Goal: Contribute content: Contribute content

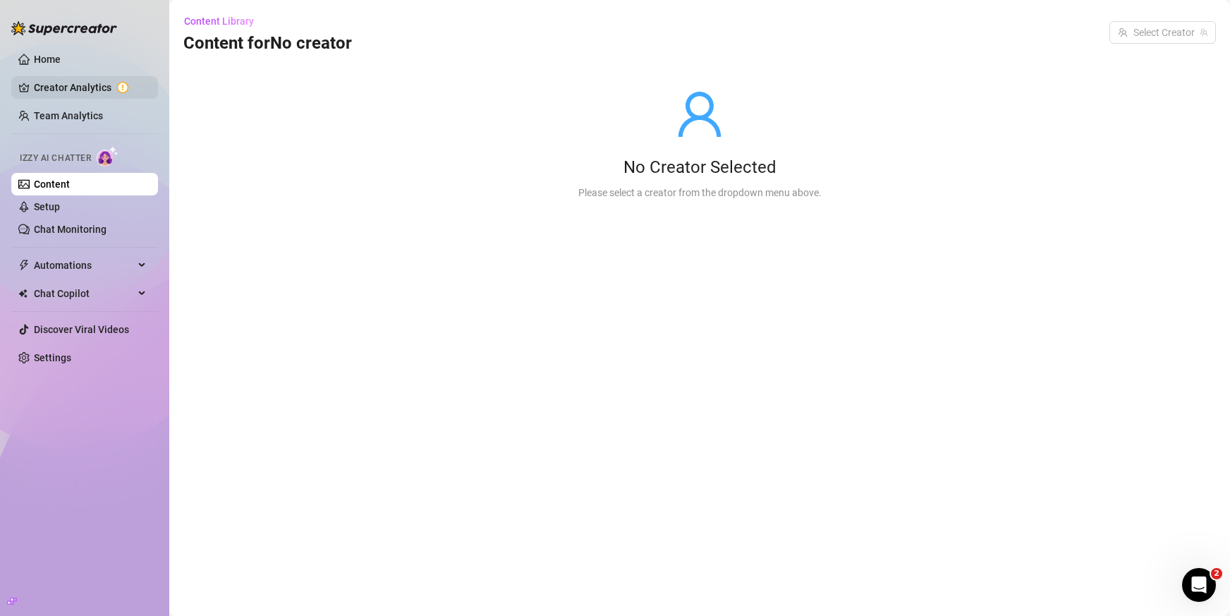
click at [80, 87] on link "Creator Analytics" at bounding box center [90, 87] width 113 height 23
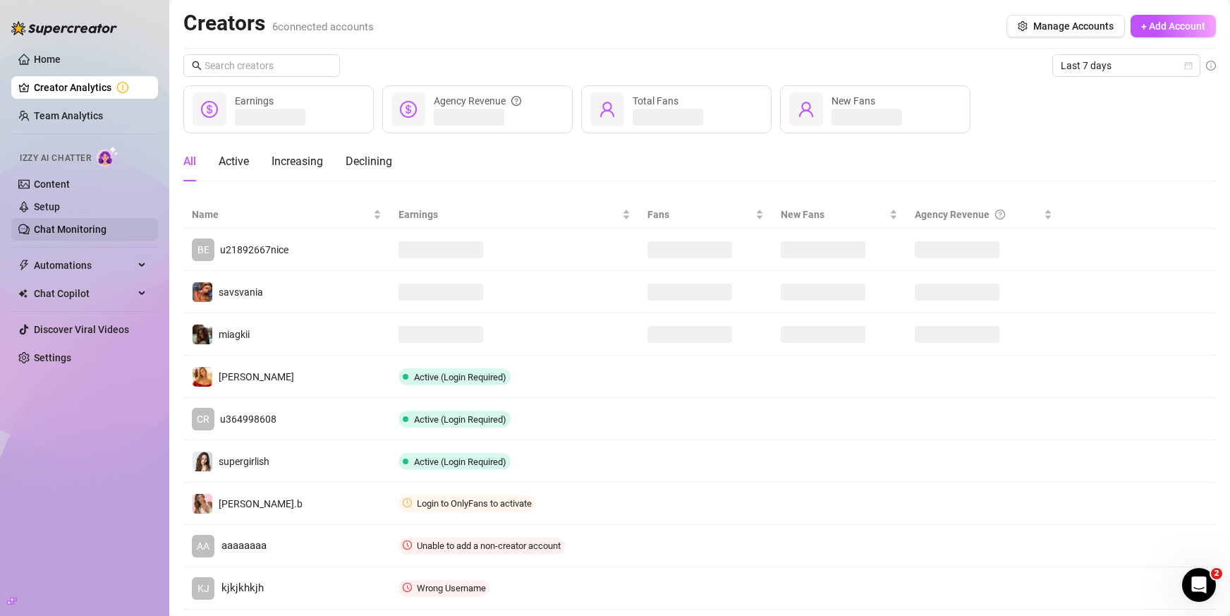
click at [73, 228] on link "Chat Monitoring" at bounding box center [70, 229] width 73 height 11
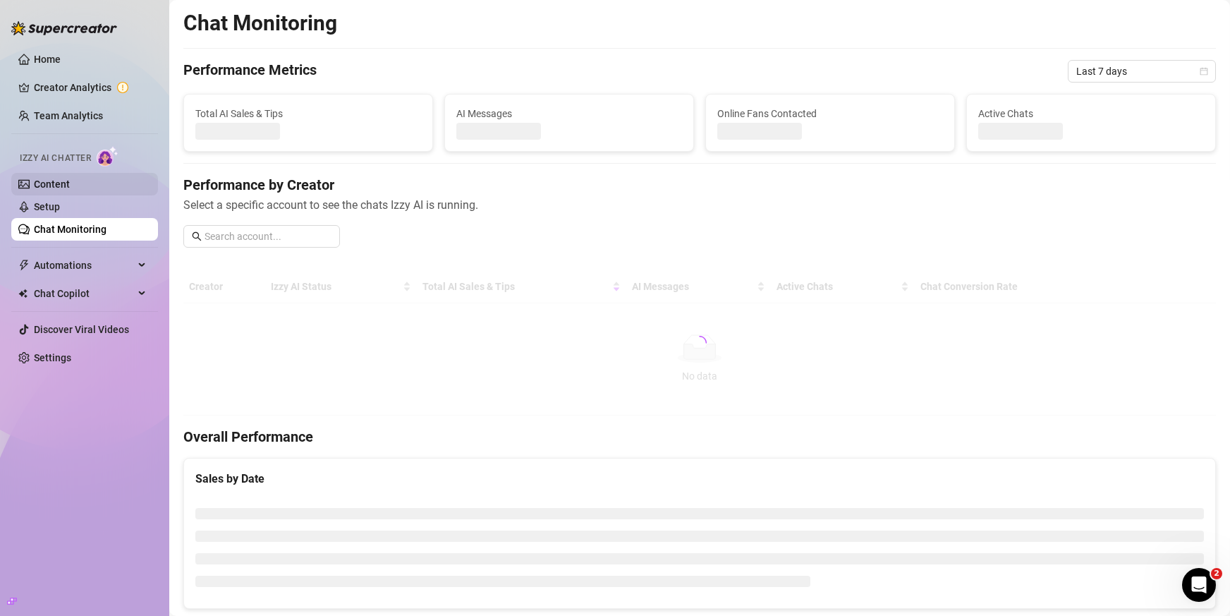
click at [70, 179] on link "Content" at bounding box center [52, 183] width 36 height 11
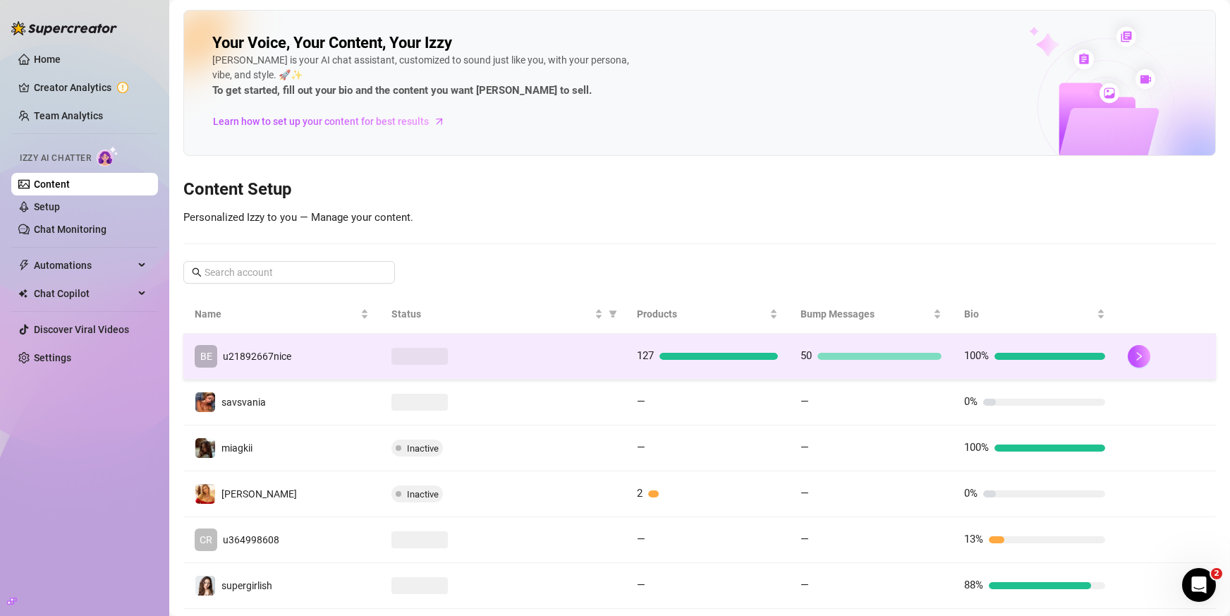
click at [326, 343] on td "BE u21892667nice" at bounding box center [281, 357] width 197 height 46
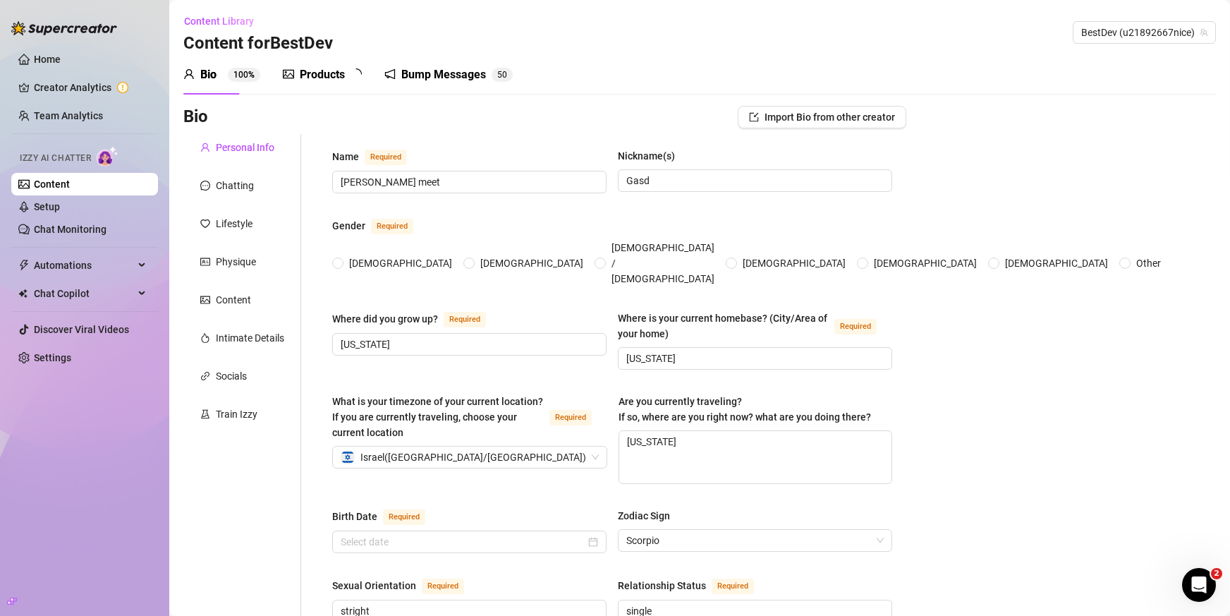
radio input "true"
type input "[DATE]"
click at [325, 77] on div "Products" at bounding box center [322, 74] width 45 height 17
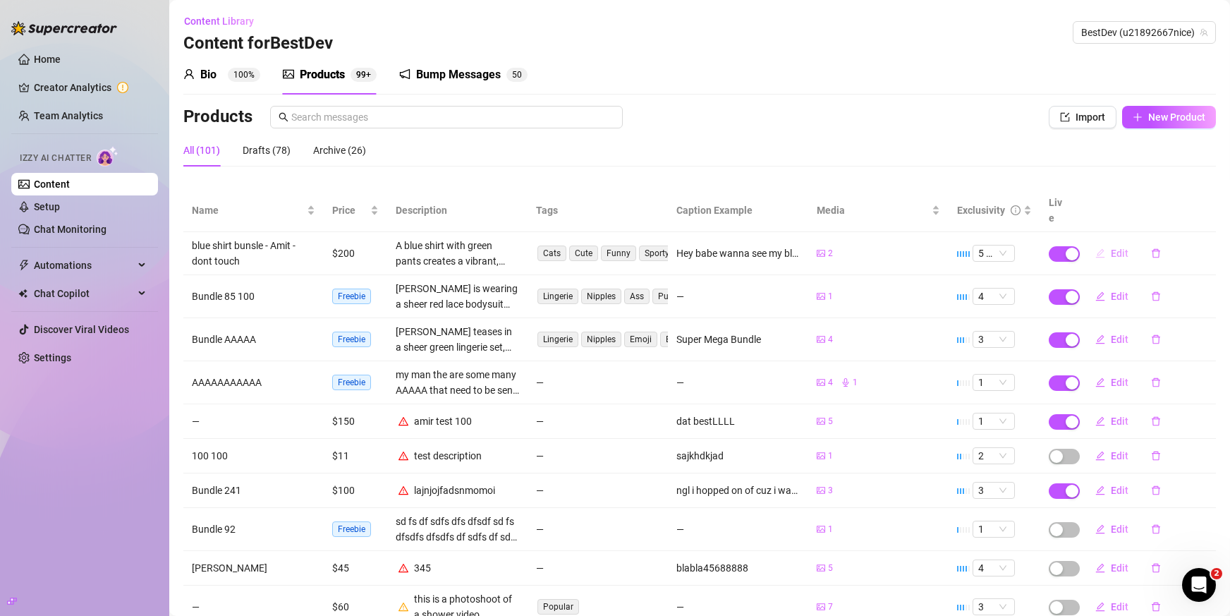
click at [1111, 248] on span "Edit" at bounding box center [1120, 253] width 18 height 11
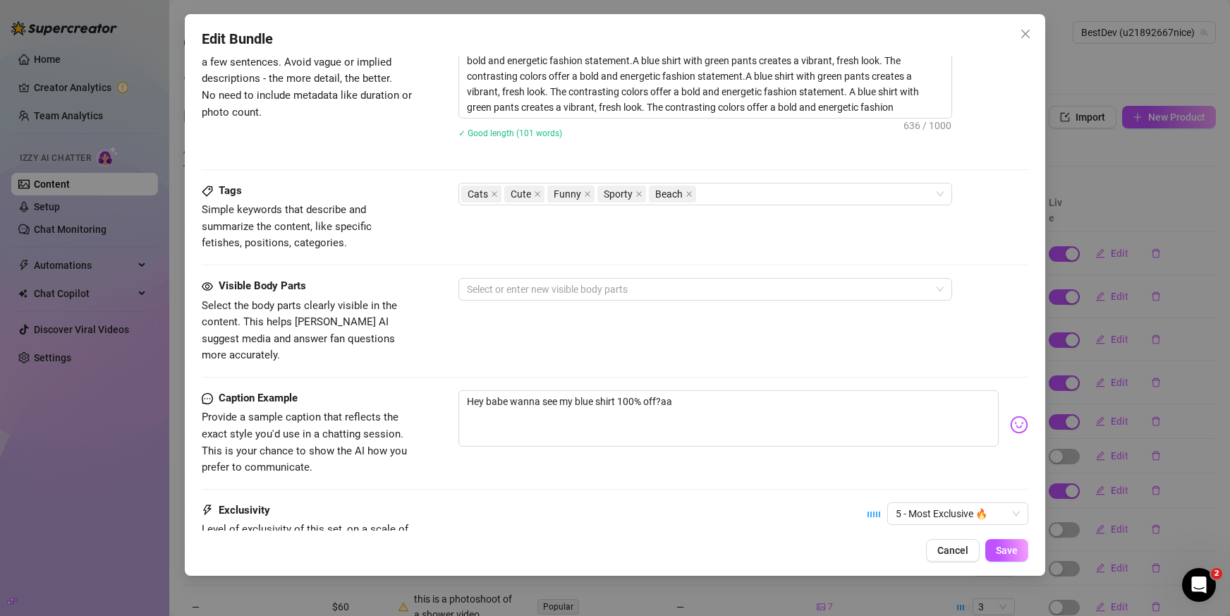
scroll to position [746, 0]
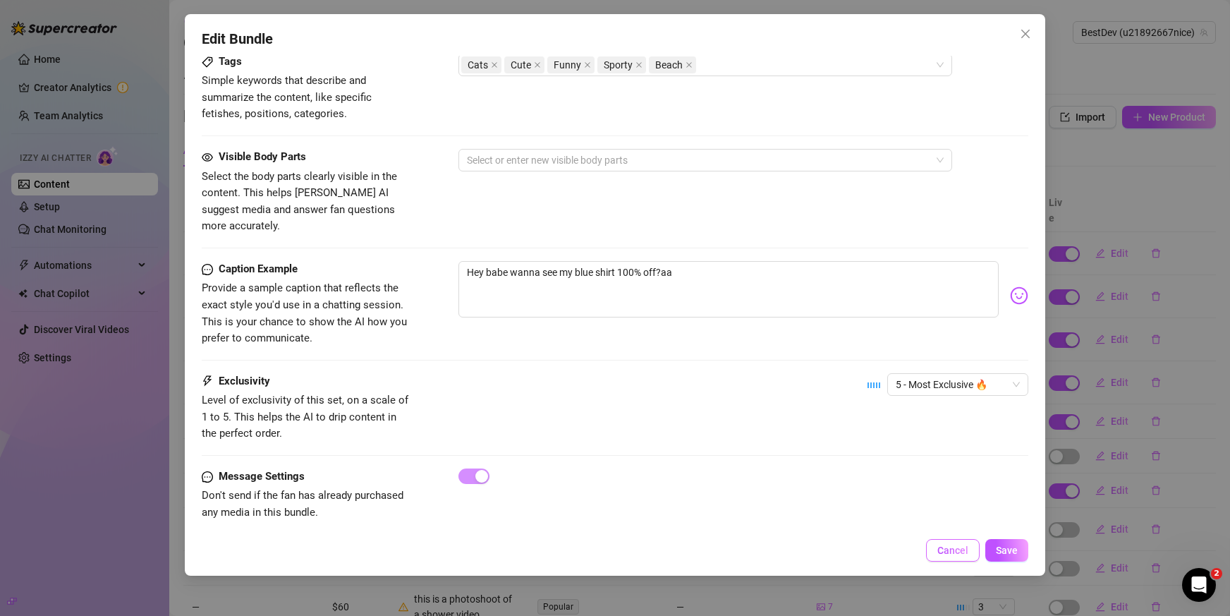
click at [934, 552] on button "Cancel" at bounding box center [953, 550] width 54 height 23
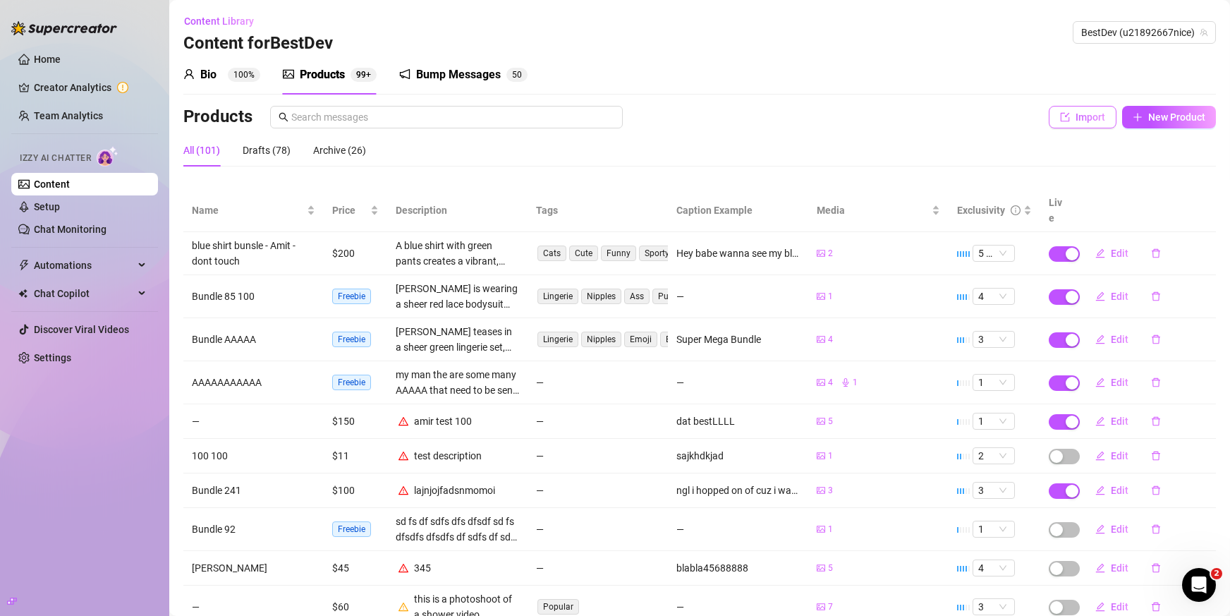
click at [1058, 108] on button "Import" at bounding box center [1083, 117] width 68 height 23
type textarea "Type your message here..."
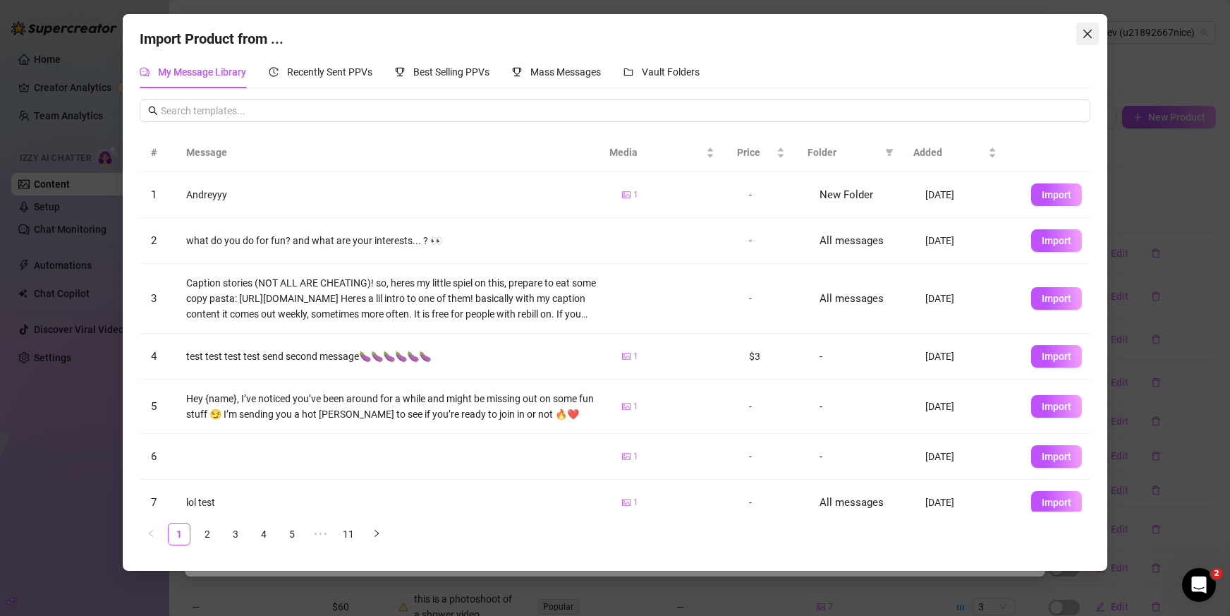
click at [1083, 35] on icon "close" at bounding box center [1087, 33] width 11 height 11
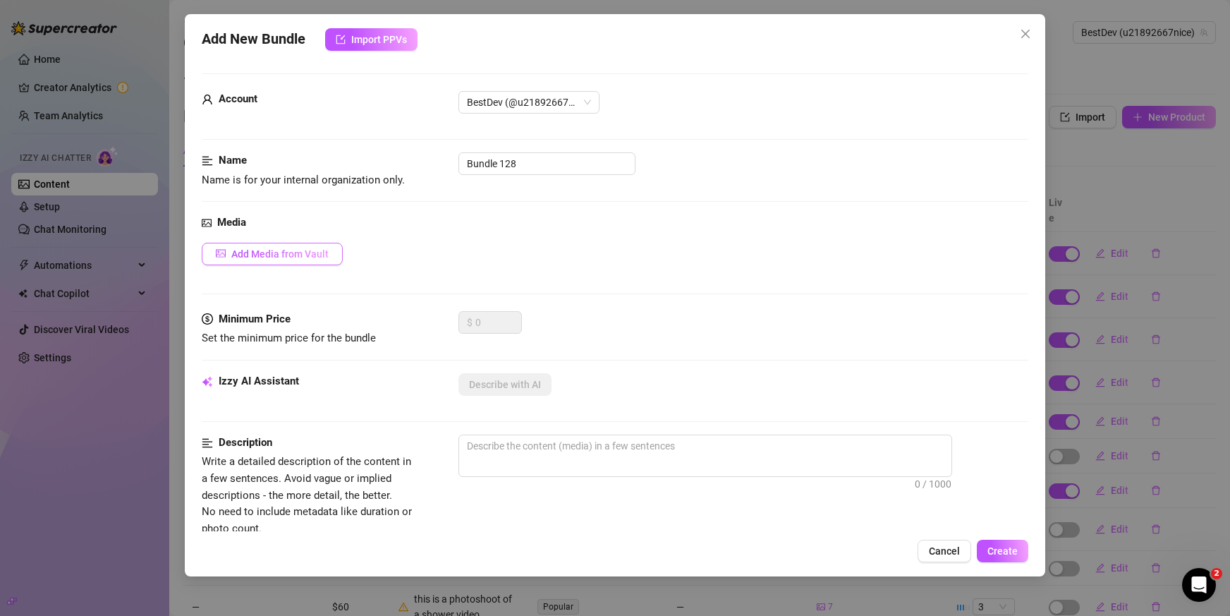
click at [295, 243] on button "Add Media from Vault" at bounding box center [272, 254] width 141 height 23
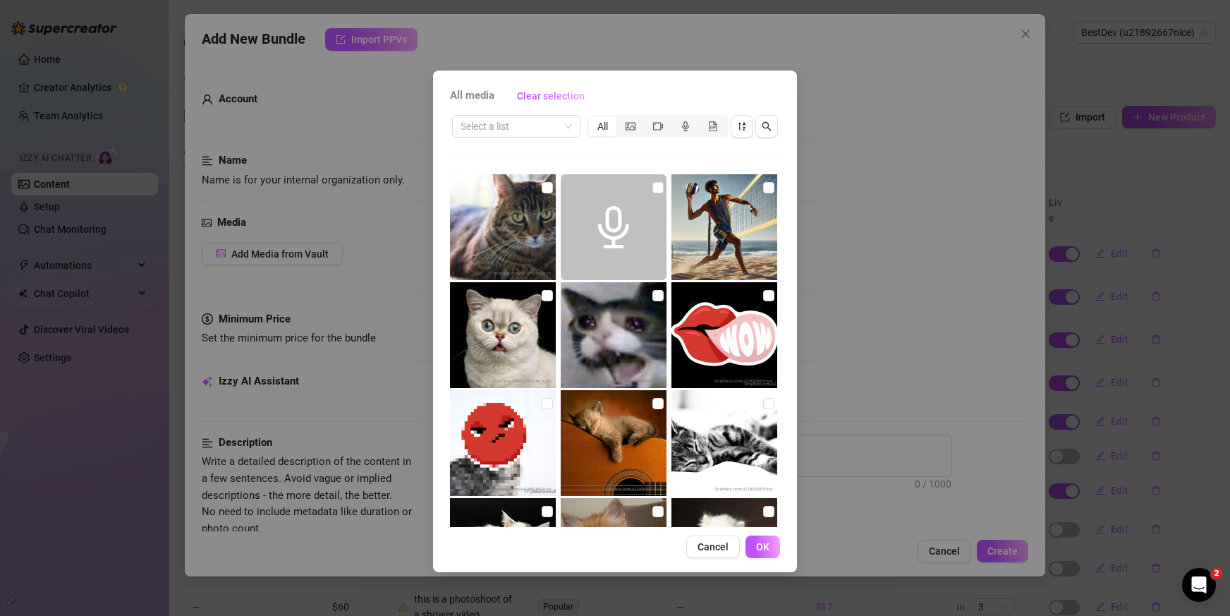
click at [592, 337] on img at bounding box center [614, 335] width 106 height 106
click at [652, 297] on input "checkbox" at bounding box center [657, 295] width 11 height 11
checkbox input "true"
click at [763, 293] on input "checkbox" at bounding box center [768, 295] width 11 height 11
checkbox input "true"
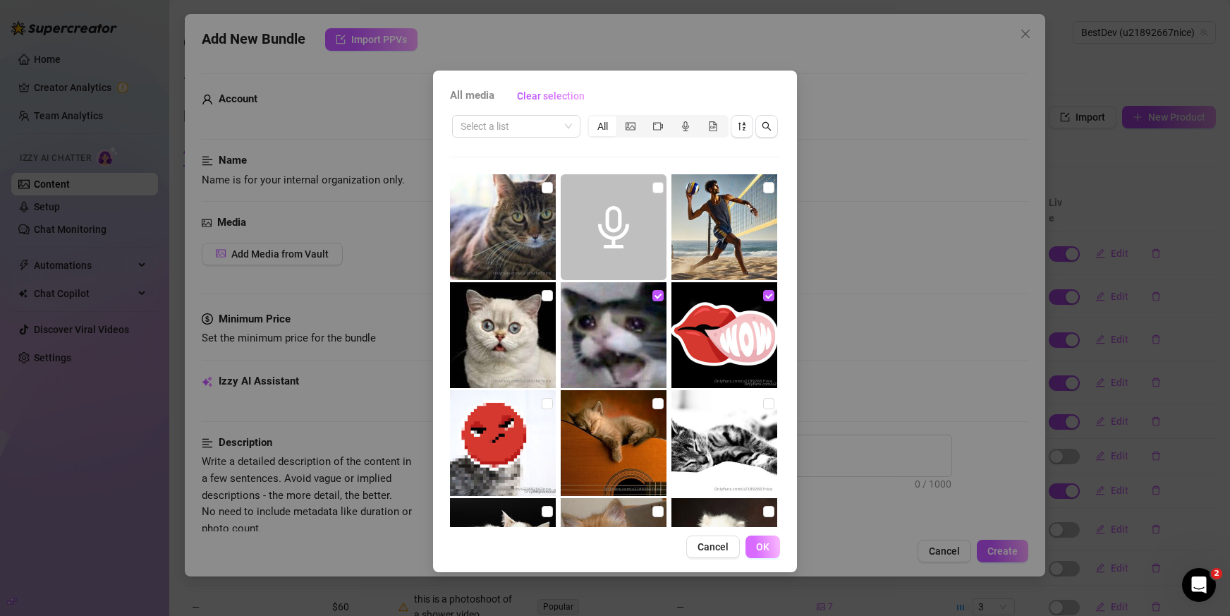
click at [770, 545] on button "OK" at bounding box center [762, 546] width 35 height 23
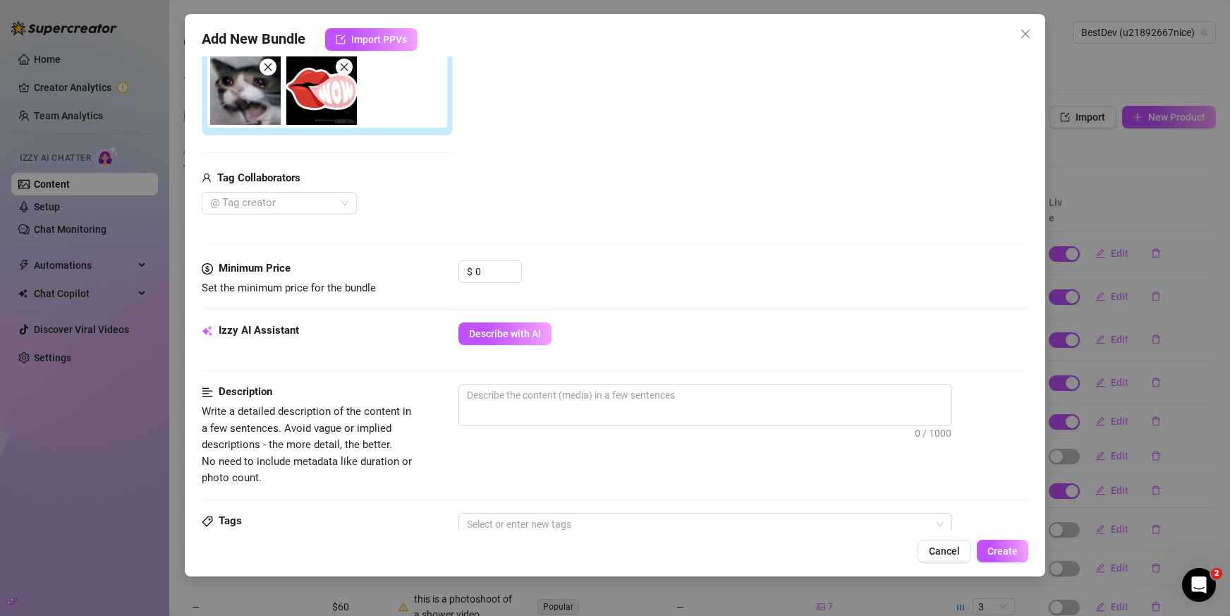
scroll to position [146, 0]
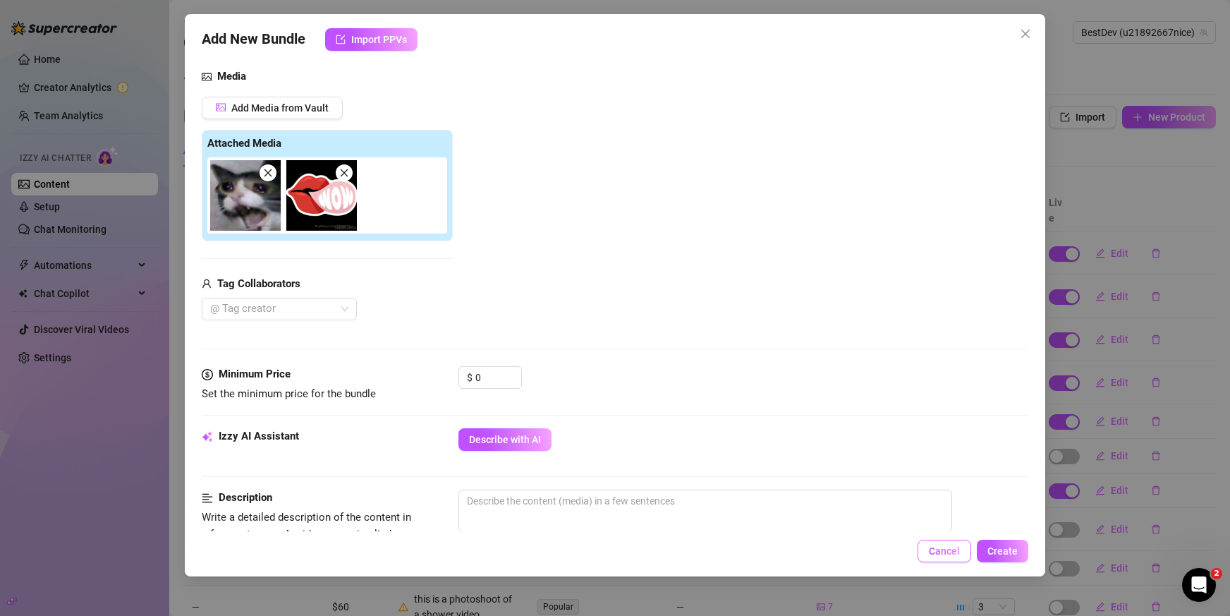
click at [954, 551] on span "Cancel" at bounding box center [944, 550] width 31 height 11
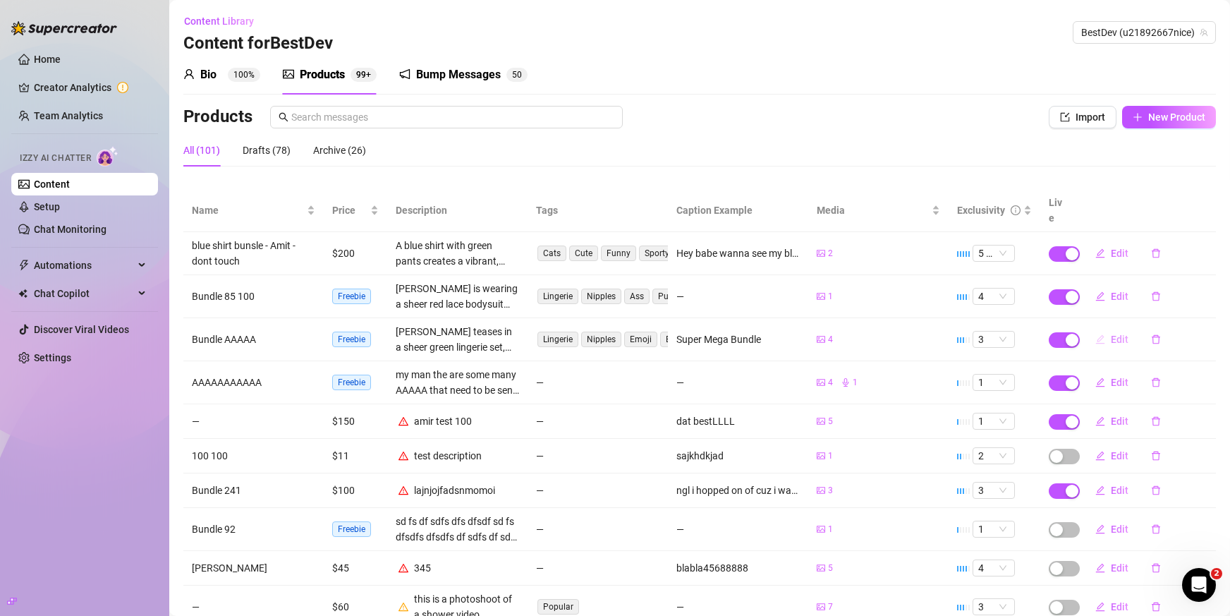
click at [1111, 334] on span "Edit" at bounding box center [1120, 339] width 18 height 11
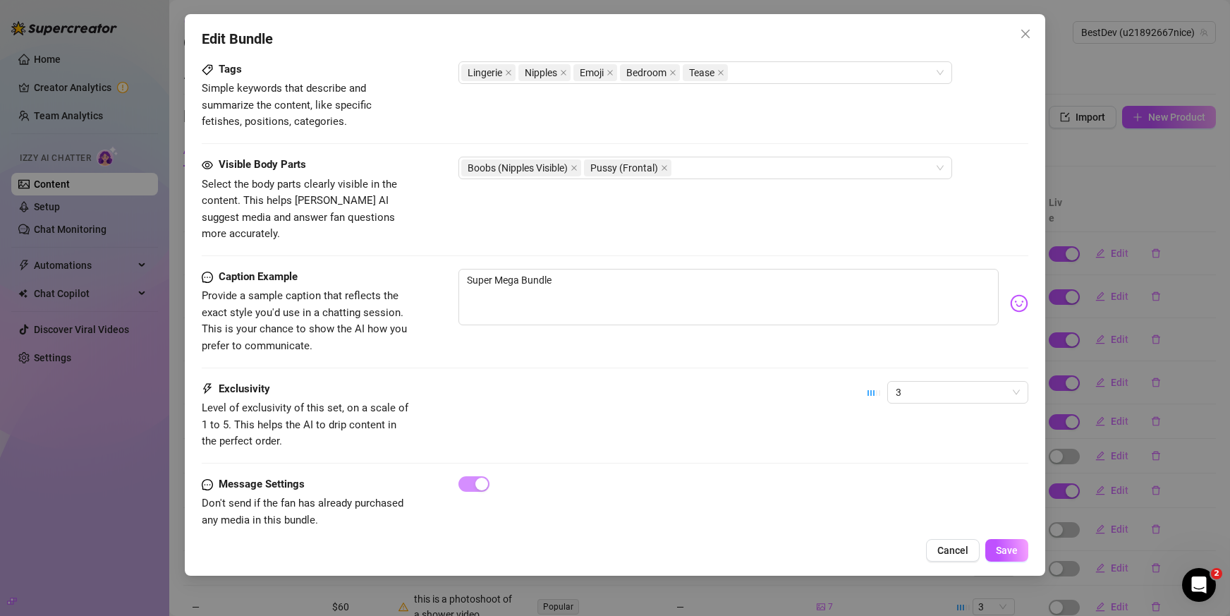
scroll to position [785, 0]
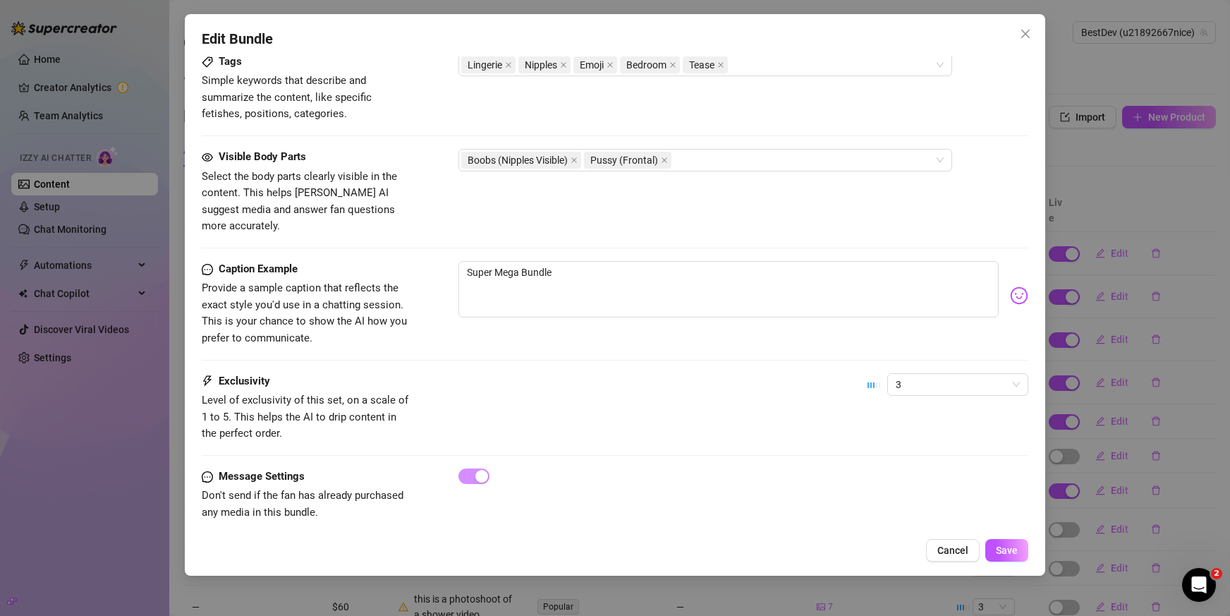
click at [1065, 145] on div "Edit Bundle Account BestDev (@u21892667nice) Name Name is for your internal org…" at bounding box center [615, 308] width 1230 height 616
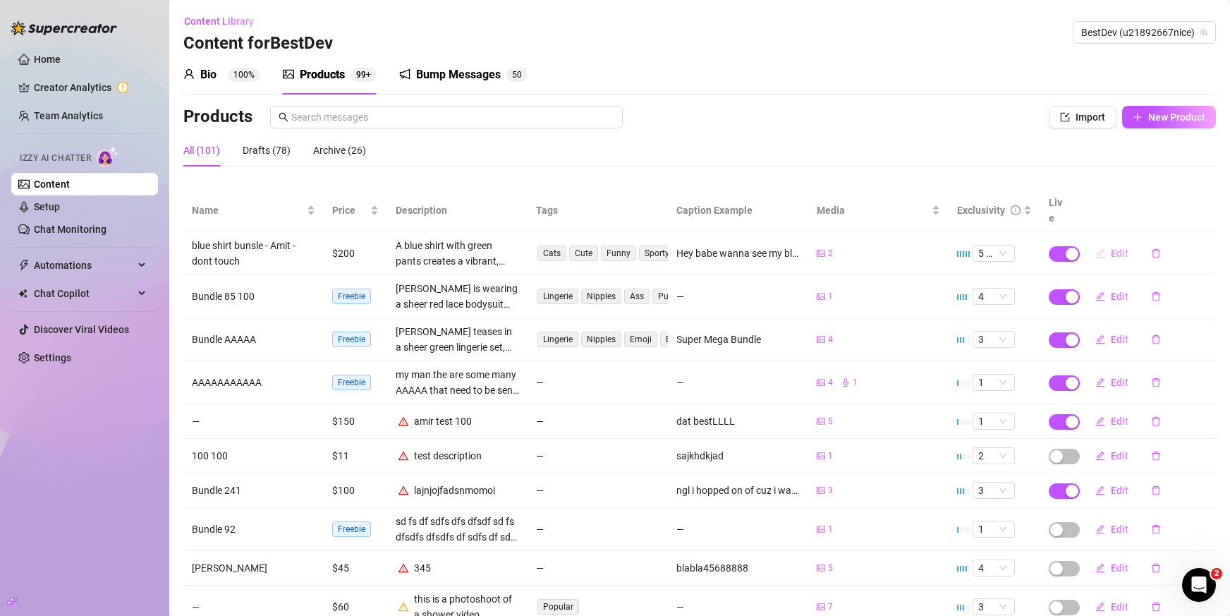
click at [1120, 245] on button "Edit" at bounding box center [1112, 253] width 56 height 23
type textarea "Hey babe wanna see my blue shirt 100% off?aa"
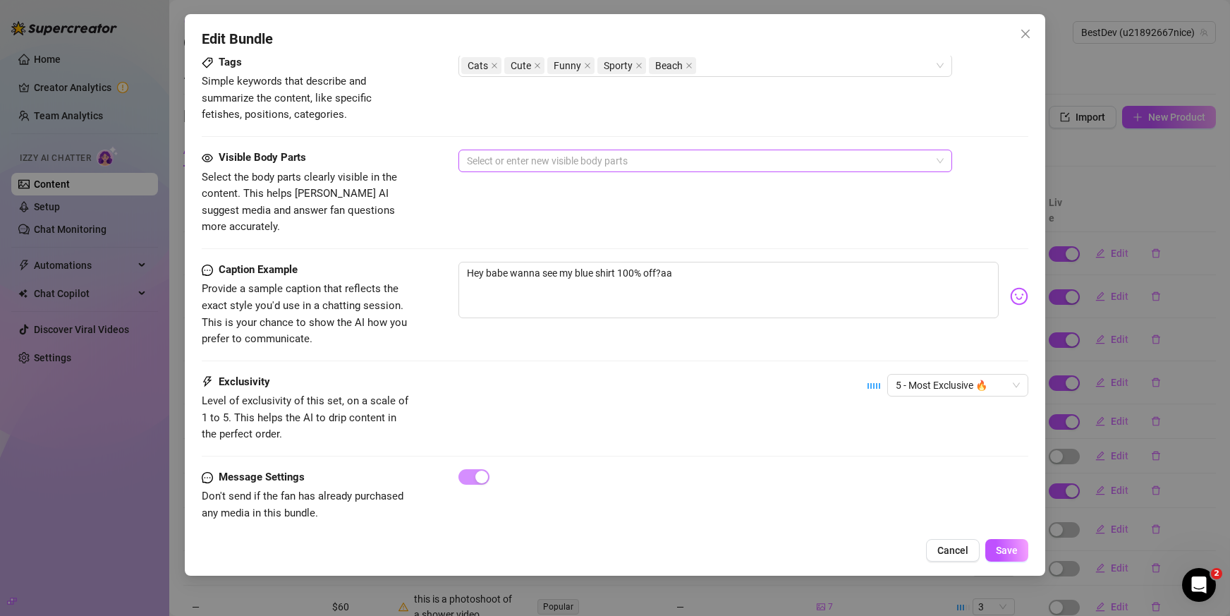
scroll to position [746, 0]
click at [1028, 41] on button "Close" at bounding box center [1025, 34] width 23 height 23
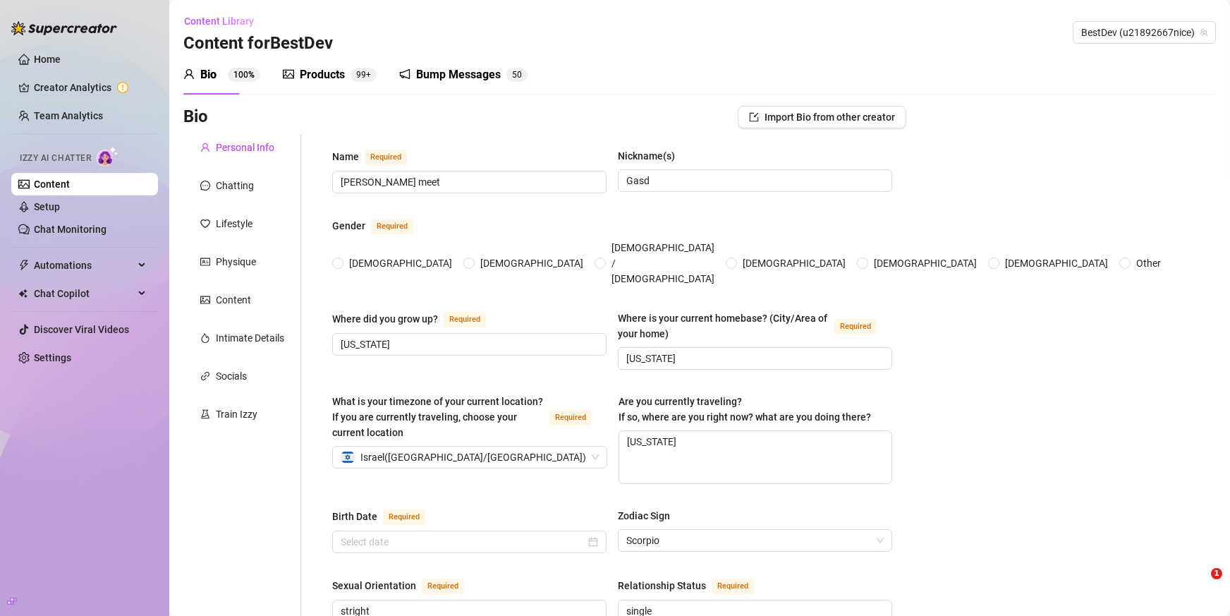
radio input "true"
type input "[DATE]"
click at [346, 74] on div "Products 99+" at bounding box center [330, 74] width 94 height 17
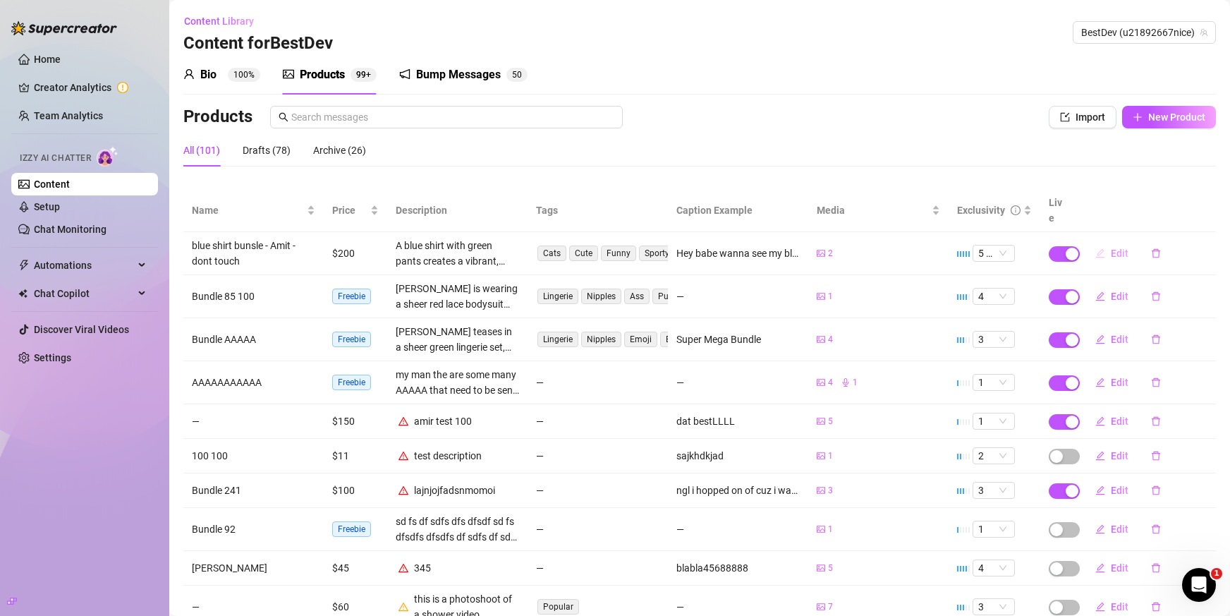
click at [1097, 242] on button "Edit" at bounding box center [1112, 253] width 56 height 23
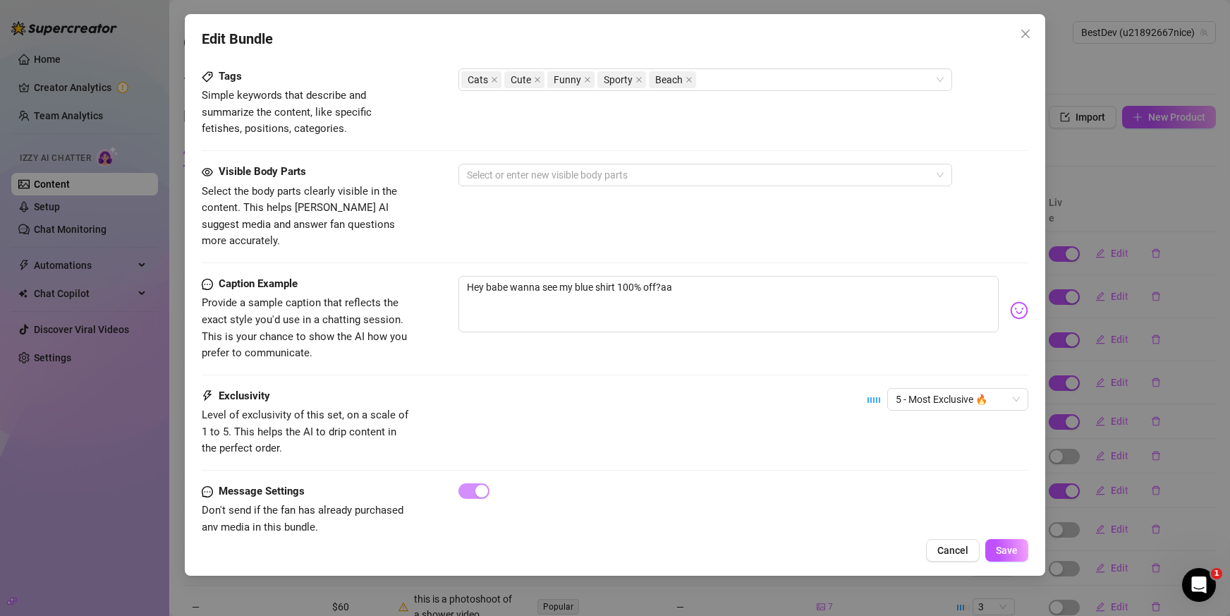
scroll to position [746, 0]
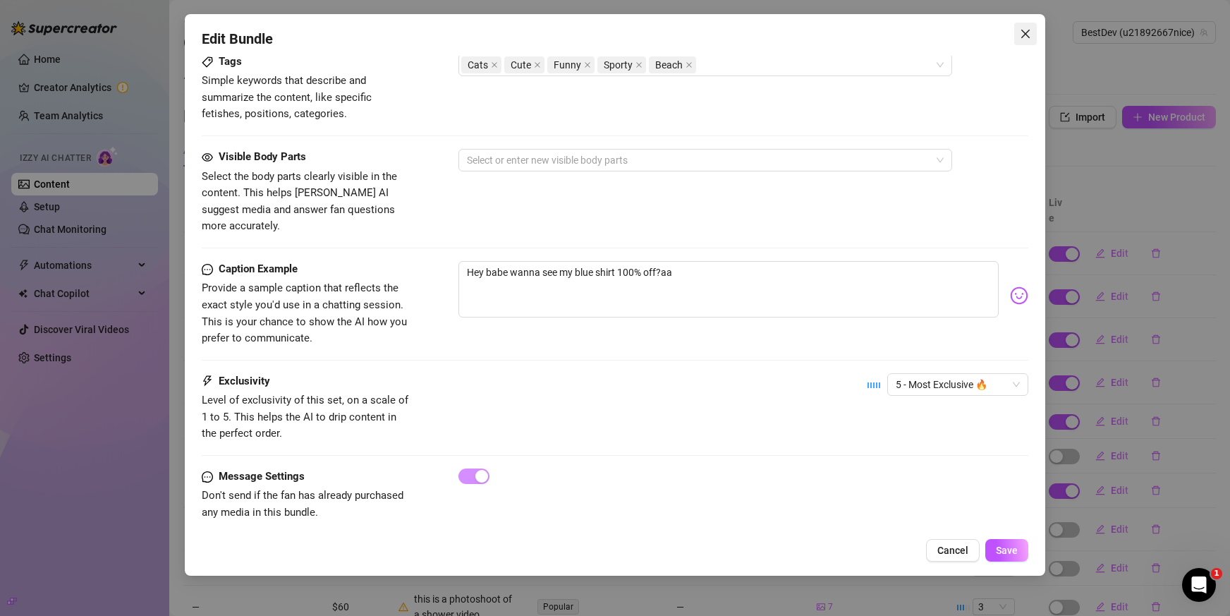
click at [1025, 30] on icon "close" at bounding box center [1025, 33] width 11 height 11
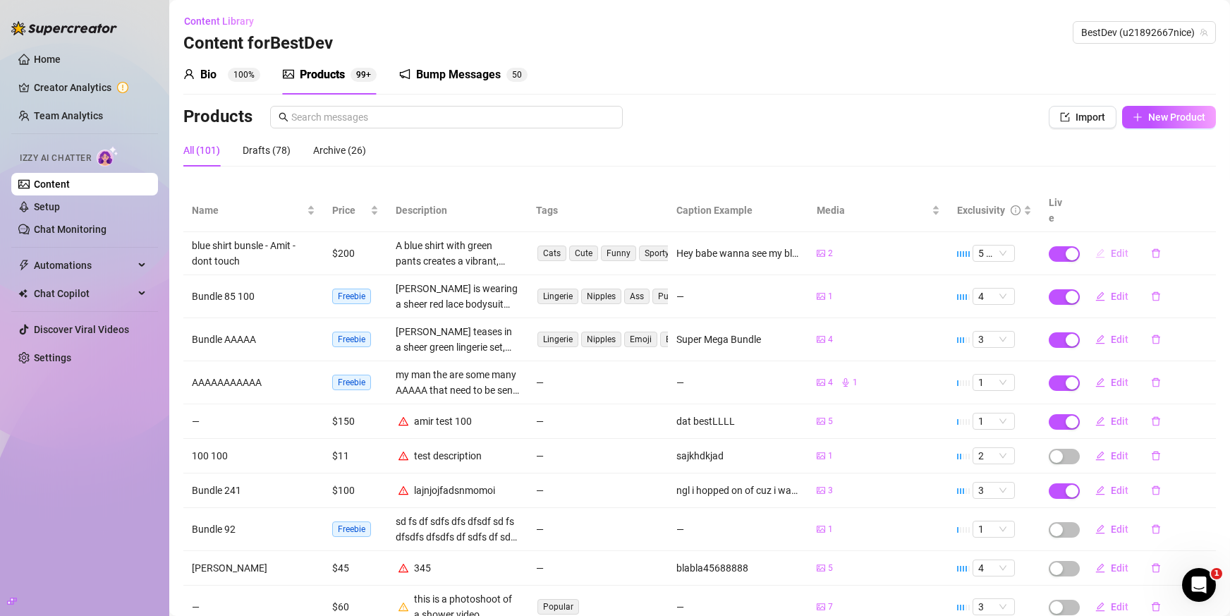
click at [1111, 248] on span "Edit" at bounding box center [1120, 253] width 18 height 11
type textarea "Hey babe wanna see my blue shirt 100% off?aa"
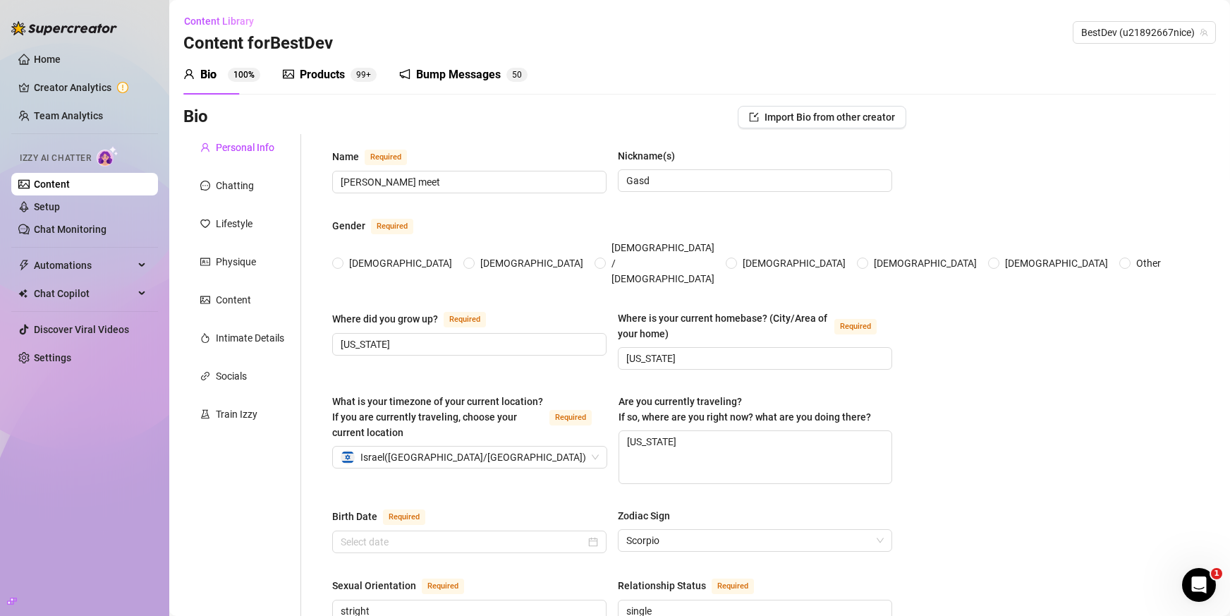
radio input "true"
type input "[DATE]"
click at [346, 80] on div "Products 99+" at bounding box center [330, 74] width 94 height 17
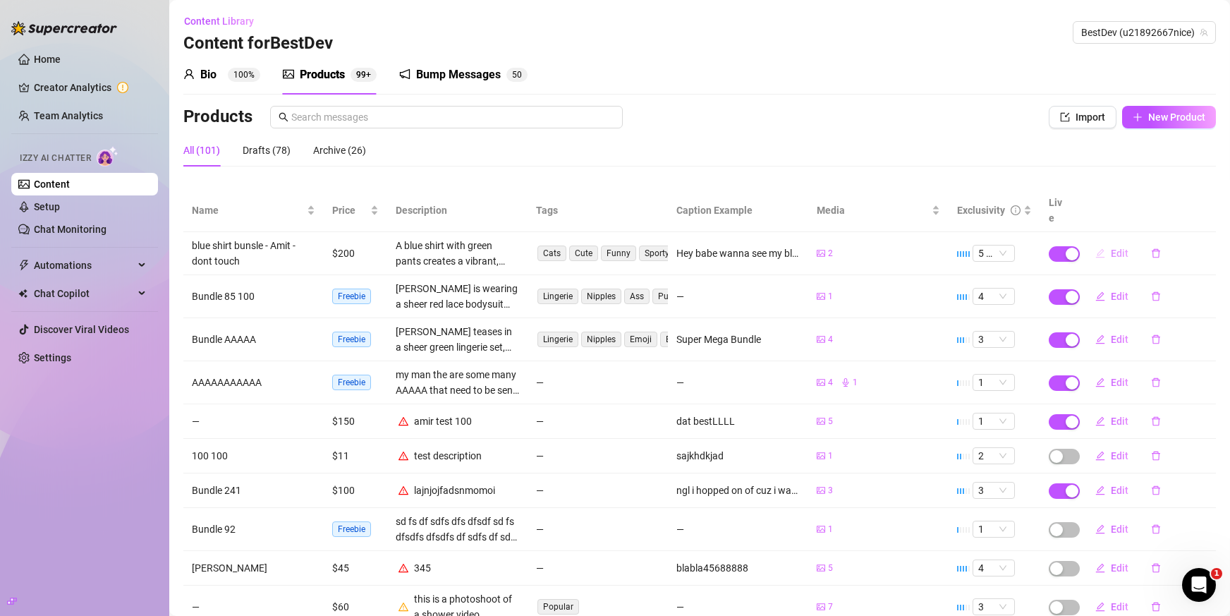
click at [1111, 248] on span "Edit" at bounding box center [1120, 253] width 18 height 11
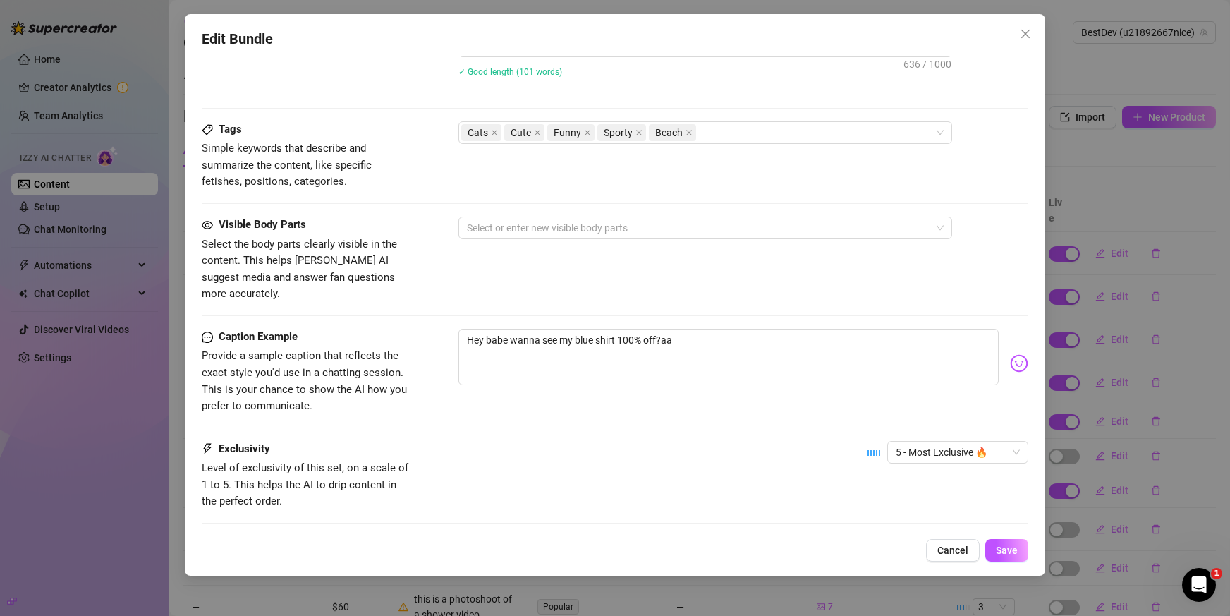
scroll to position [705, 0]
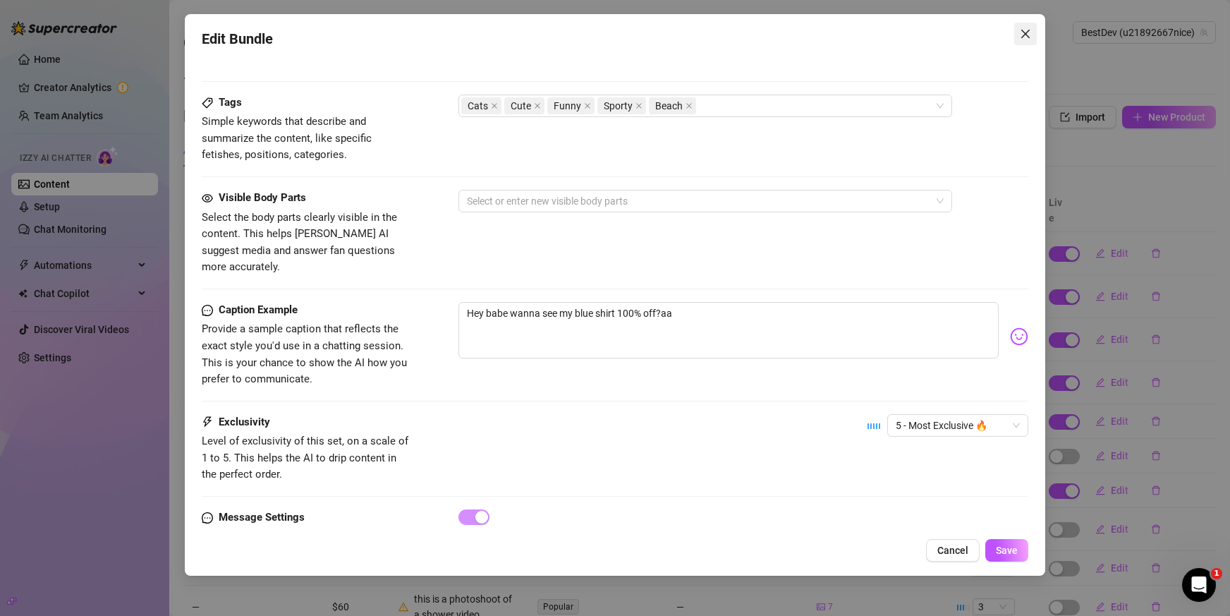
click at [1030, 29] on icon "close" at bounding box center [1025, 33] width 11 height 11
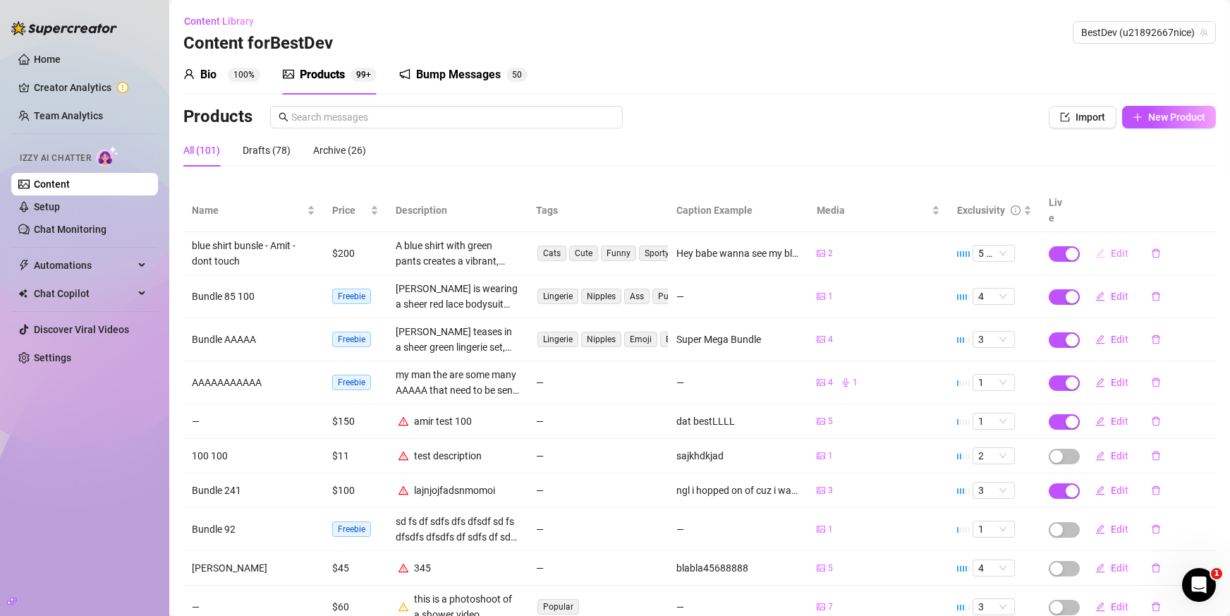
click at [1111, 248] on span "Edit" at bounding box center [1120, 253] width 18 height 11
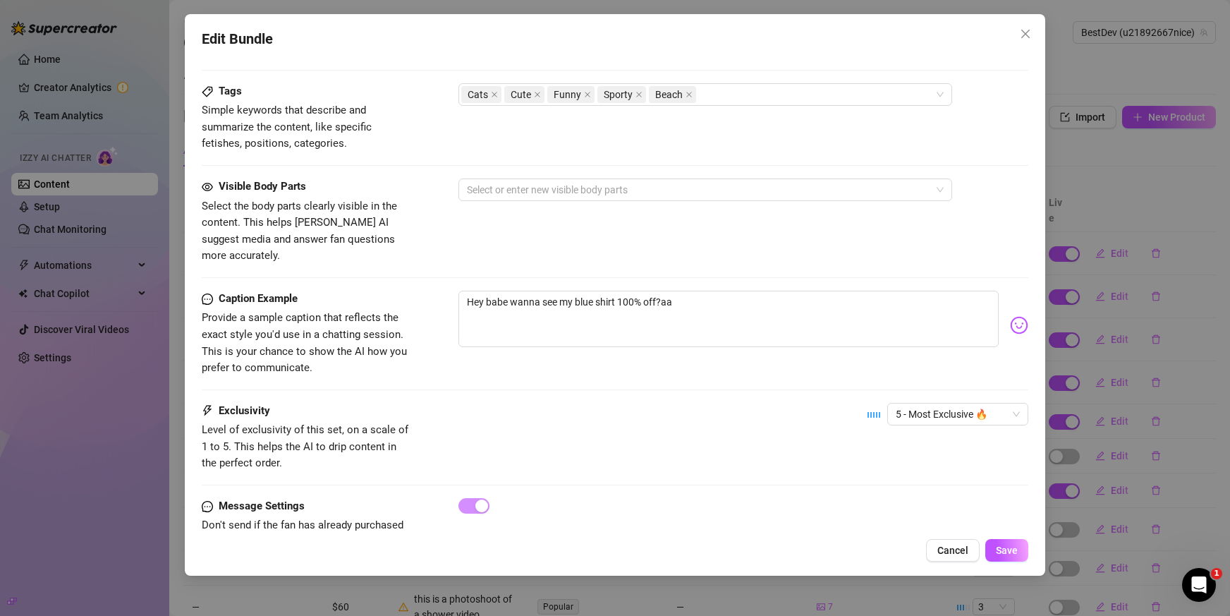
scroll to position [746, 0]
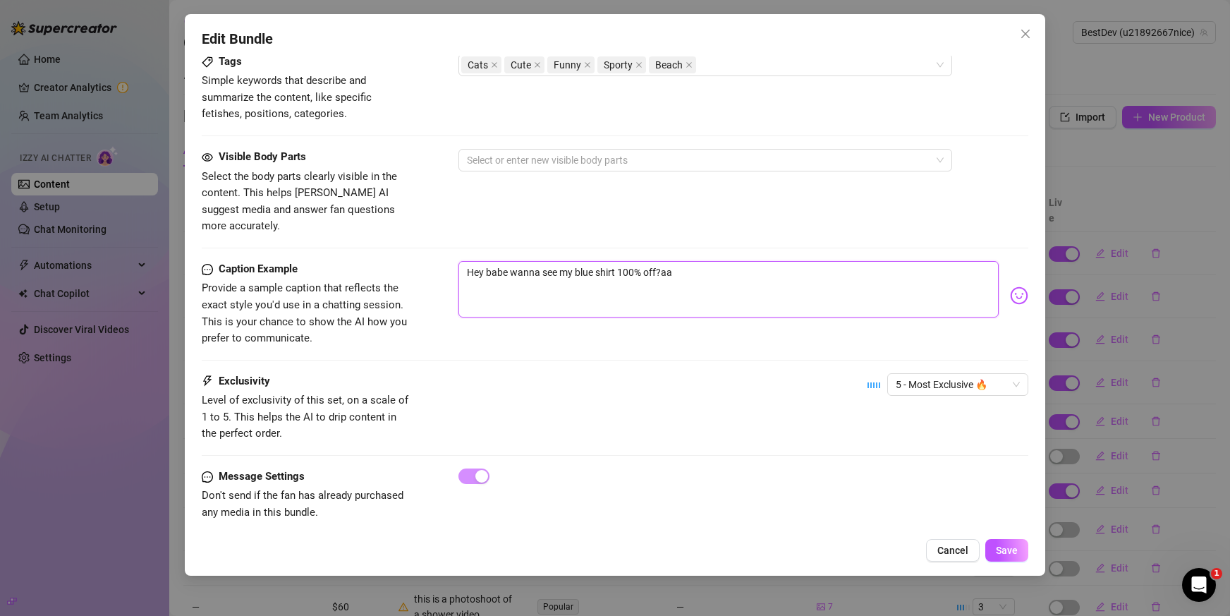
click at [898, 276] on textarea "Hey babe wanna see my blue shirt 100% off?aa" at bounding box center [728, 289] width 541 height 56
drag, startPoint x: 714, startPoint y: 255, endPoint x: 350, endPoint y: 243, distance: 364.1
type textarea "Type your message here..."
click at [371, 218] on span "Select the body parts clearly visible in the content. This helps [PERSON_NAME] …" at bounding box center [308, 202] width 212 height 66
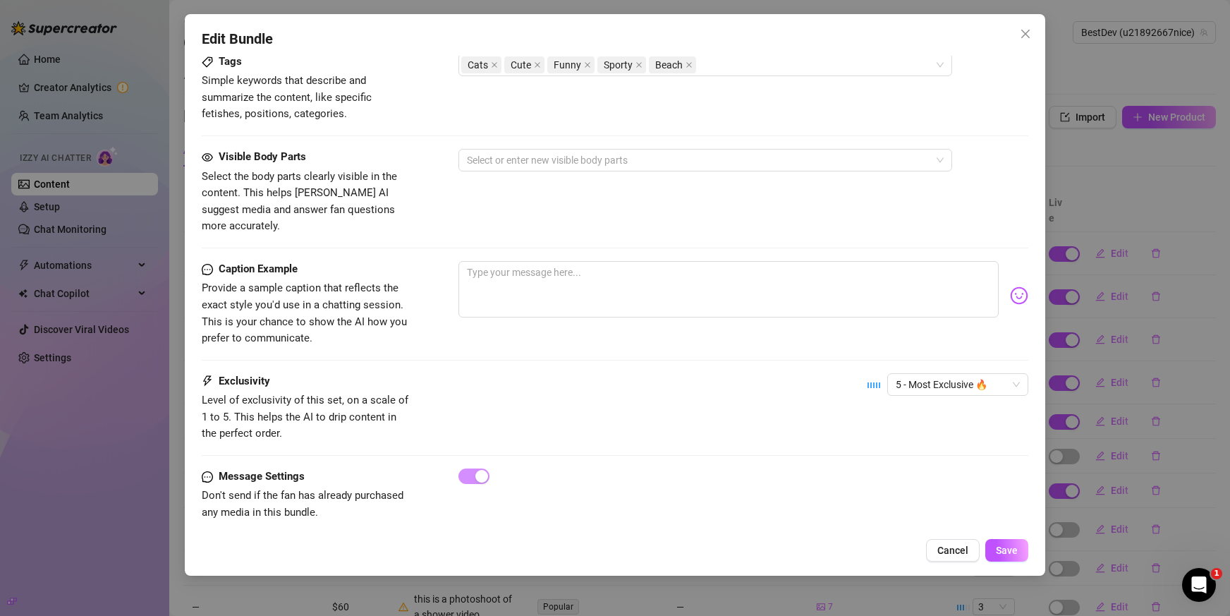
click at [212, 264] on icon "message" at bounding box center [207, 269] width 11 height 11
click at [946, 542] on button "Cancel" at bounding box center [953, 550] width 54 height 23
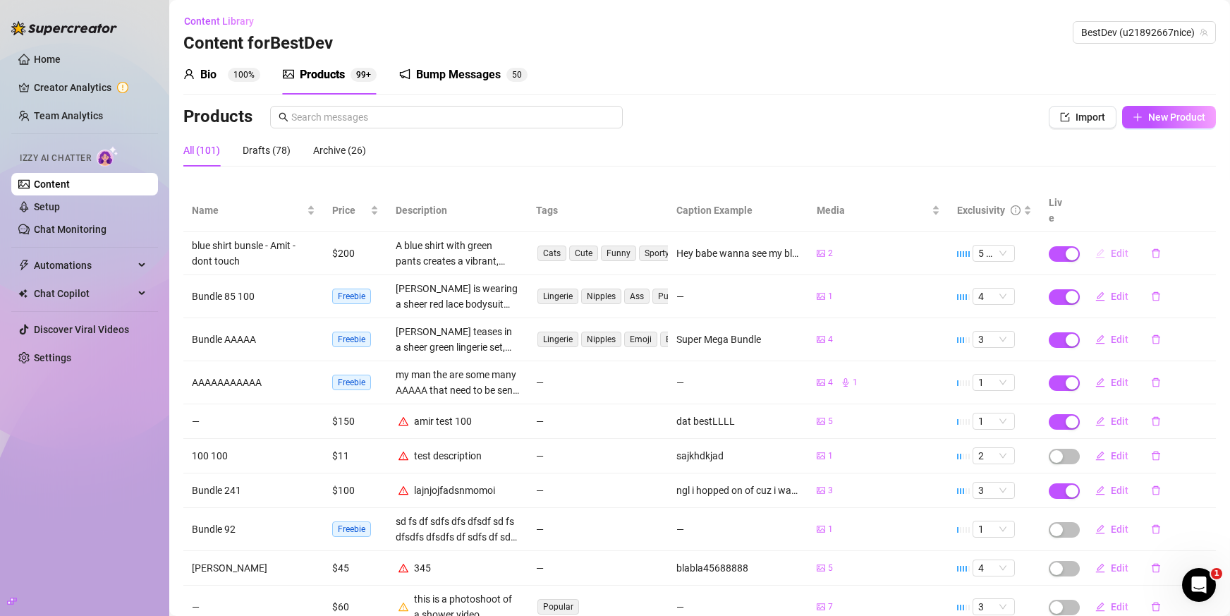
click at [1111, 248] on span "Edit" at bounding box center [1120, 253] width 18 height 11
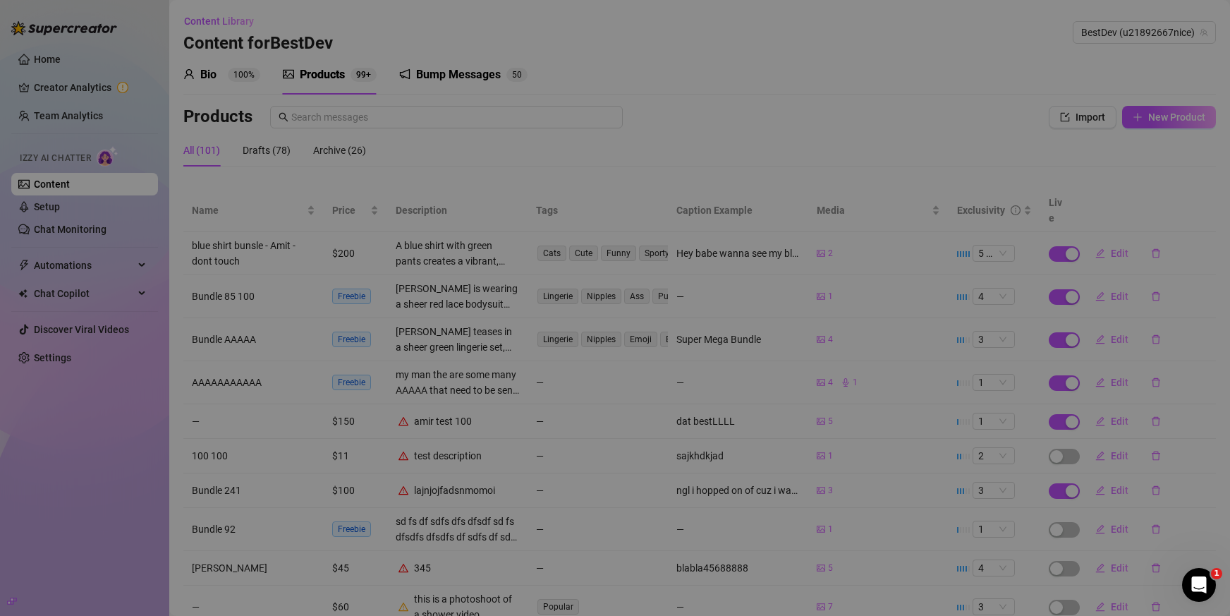
type textarea "Hey babe wanna see my blue shirt 100% off?aa"
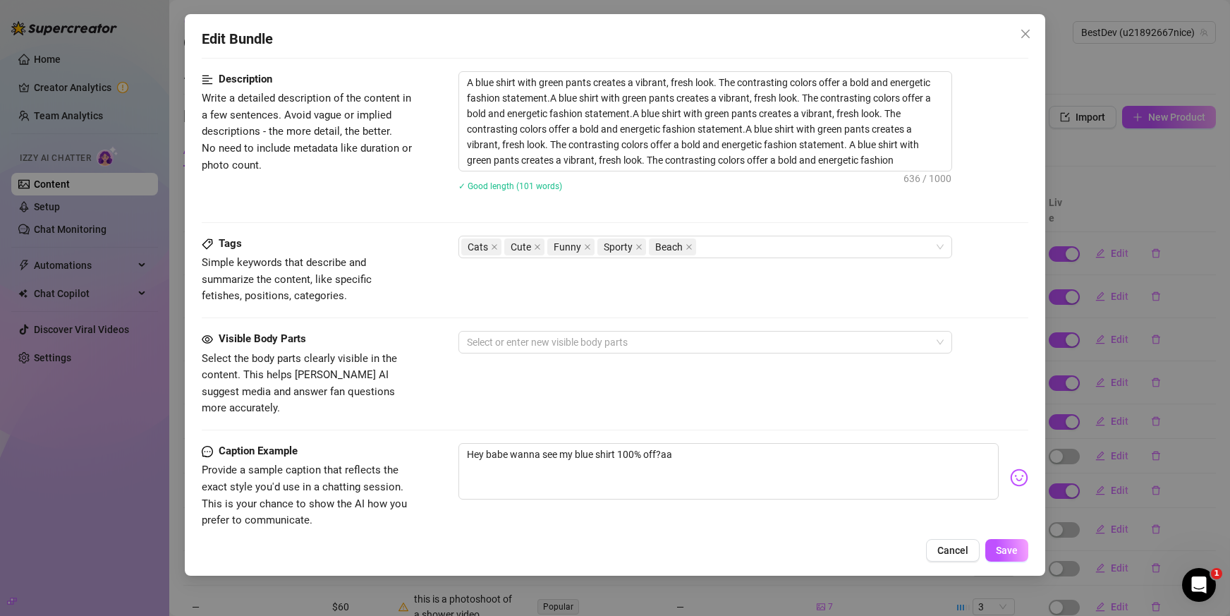
scroll to position [635, 0]
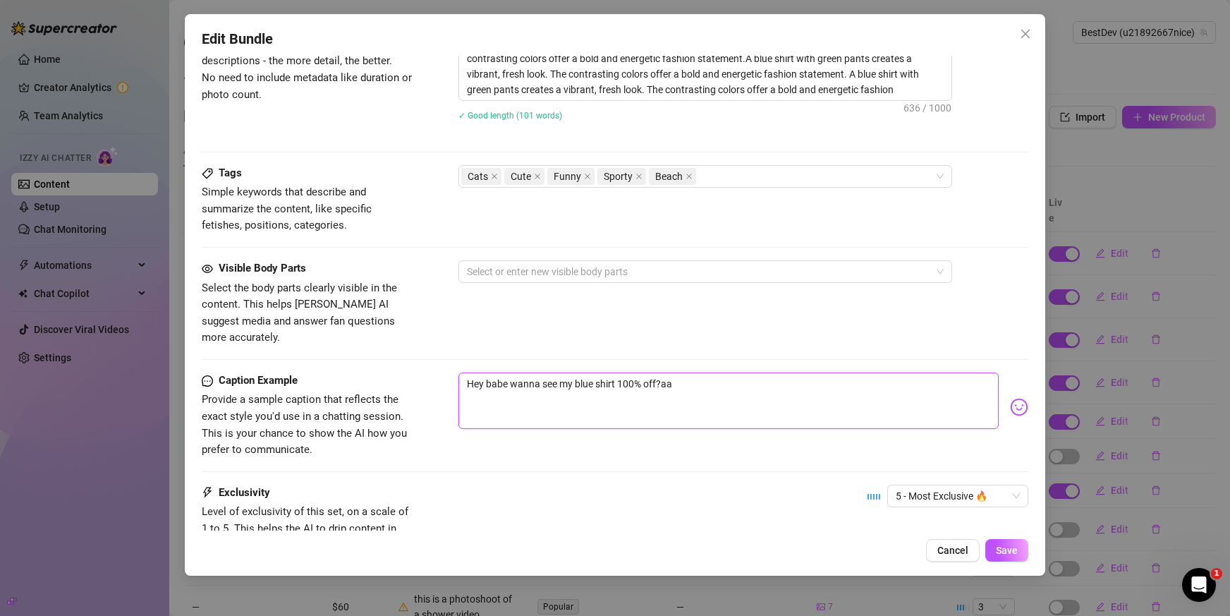
click at [815, 372] on textarea "Hey babe wanna see my blue shirt 100% off?aa" at bounding box center [728, 400] width 541 height 56
drag, startPoint x: 470, startPoint y: 431, endPoint x: 449, endPoint y: 431, distance: 21.9
click at [448, 431] on div "Caption Example Provide a sample caption that reflects the exact style you'd us…" at bounding box center [615, 415] width 827 height 86
click at [465, 433] on div "Caption Example Provide a sample caption that reflects the exact style you'd us…" at bounding box center [615, 415] width 827 height 86
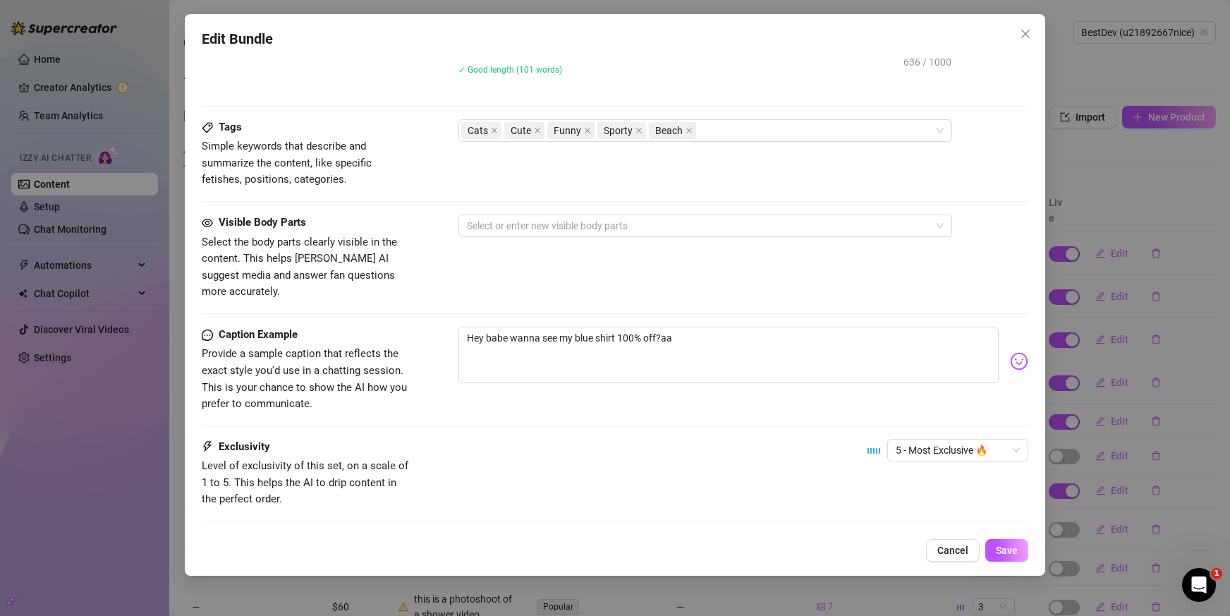
scroll to position [705, 0]
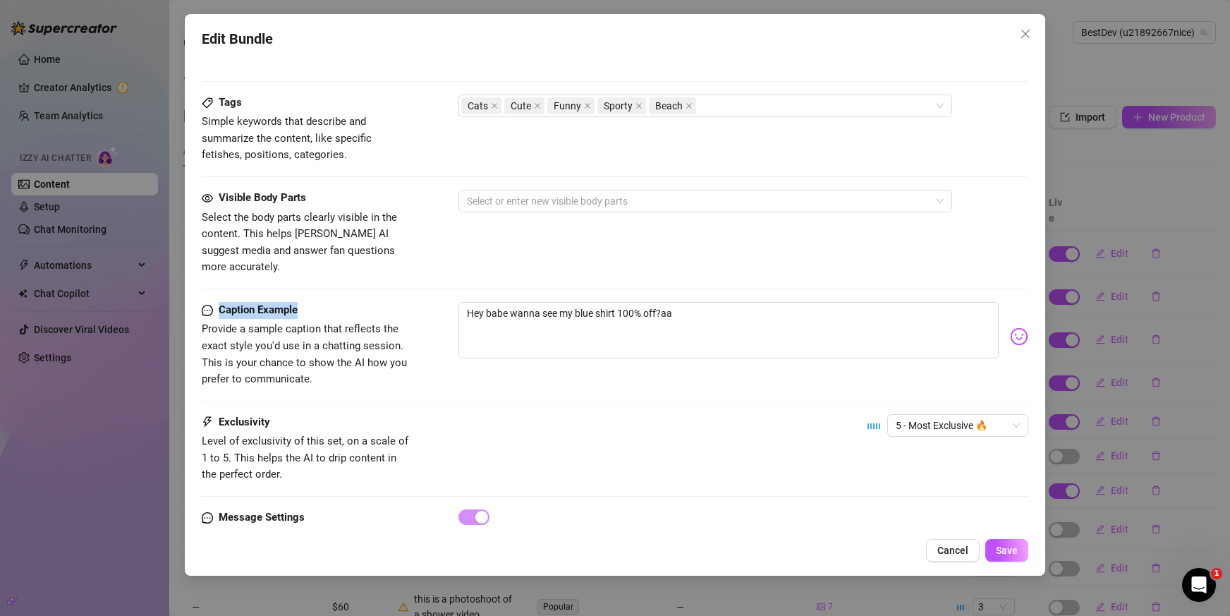
drag, startPoint x: 996, startPoint y: 337, endPoint x: 298, endPoint y: 301, distance: 698.4
click at [298, 302] on span "Caption Example" at bounding box center [258, 310] width 79 height 17
copy strong "Caption Example"
click at [134, 408] on div "Edit Bundle Account BestDev (@u21892667nice) Name Name is for your internal org…" at bounding box center [615, 308] width 1230 height 616
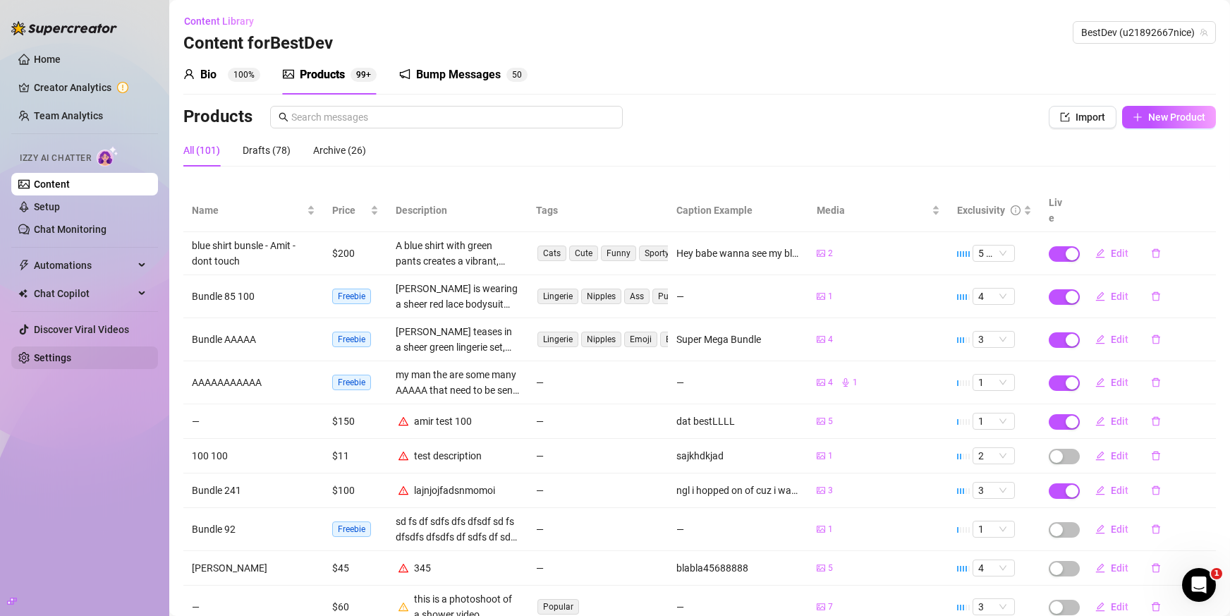
click at [59, 359] on link "Settings" at bounding box center [52, 357] width 37 height 11
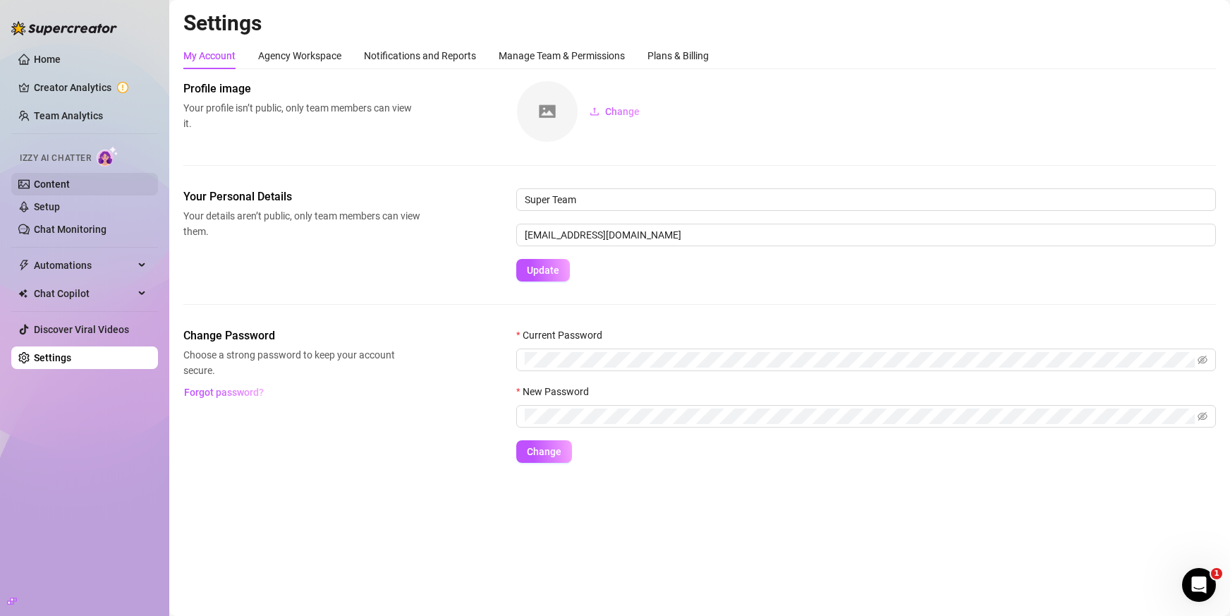
click at [65, 188] on link "Content" at bounding box center [52, 183] width 36 height 11
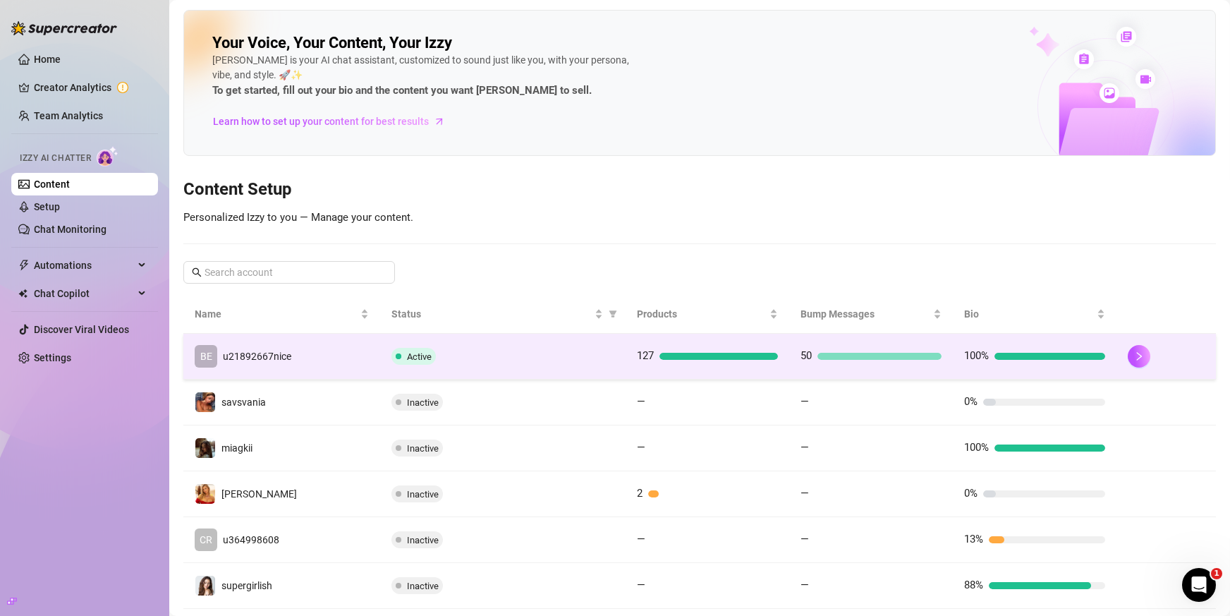
click at [322, 349] on td "BE u21892667nice" at bounding box center [281, 357] width 197 height 46
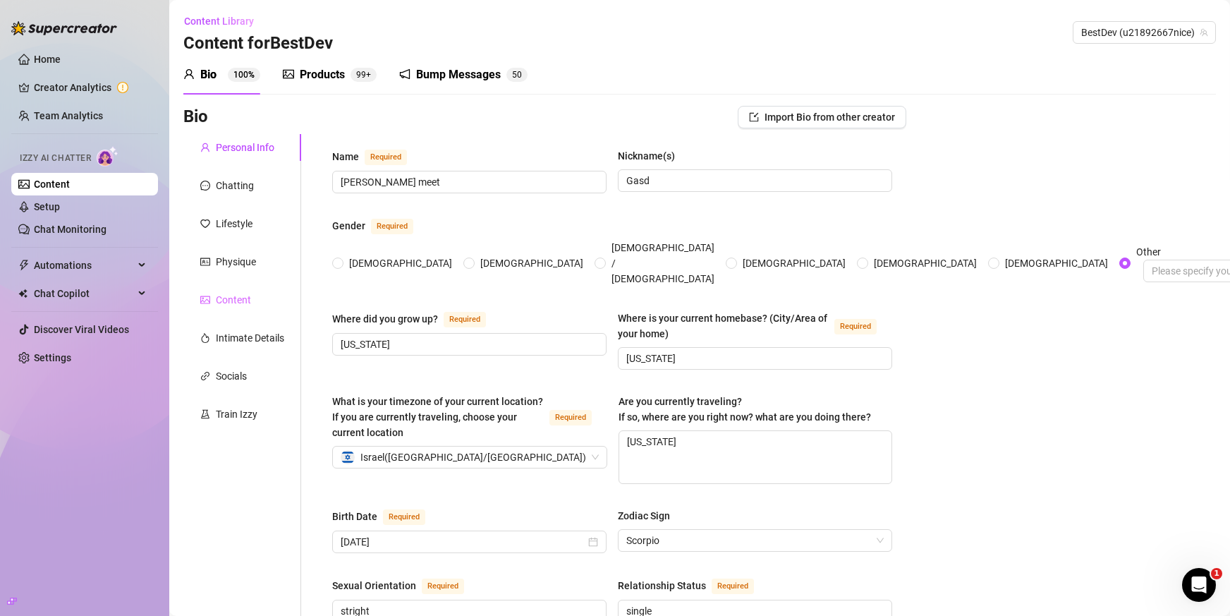
click at [262, 293] on div "Content" at bounding box center [242, 299] width 118 height 27
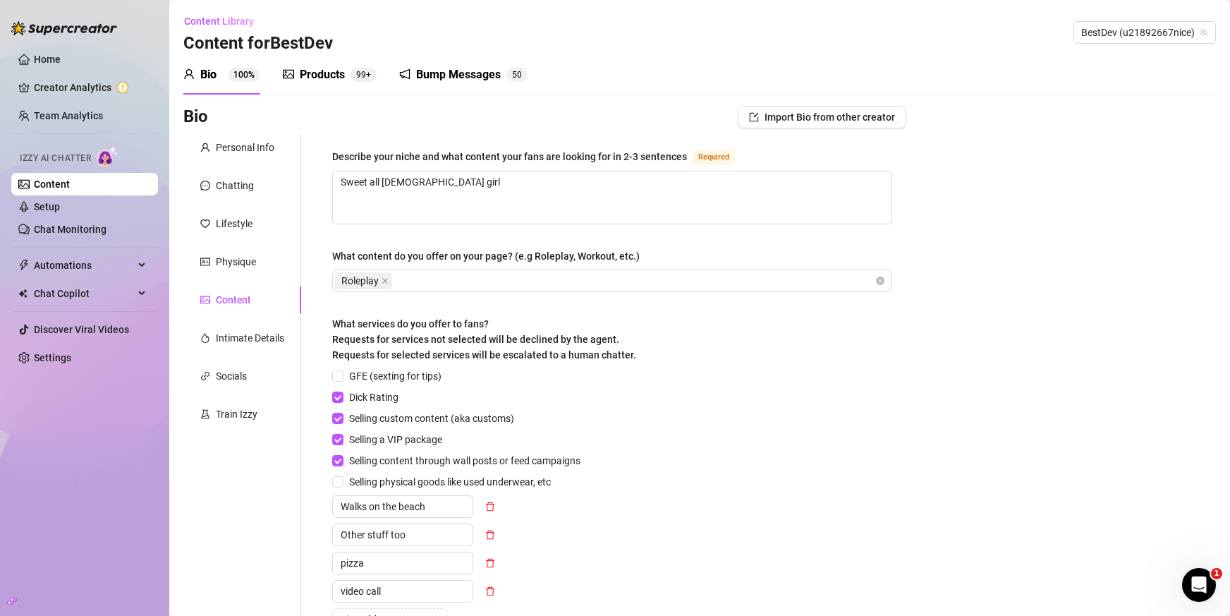
click at [351, 73] on sup "99+" at bounding box center [364, 75] width 26 height 14
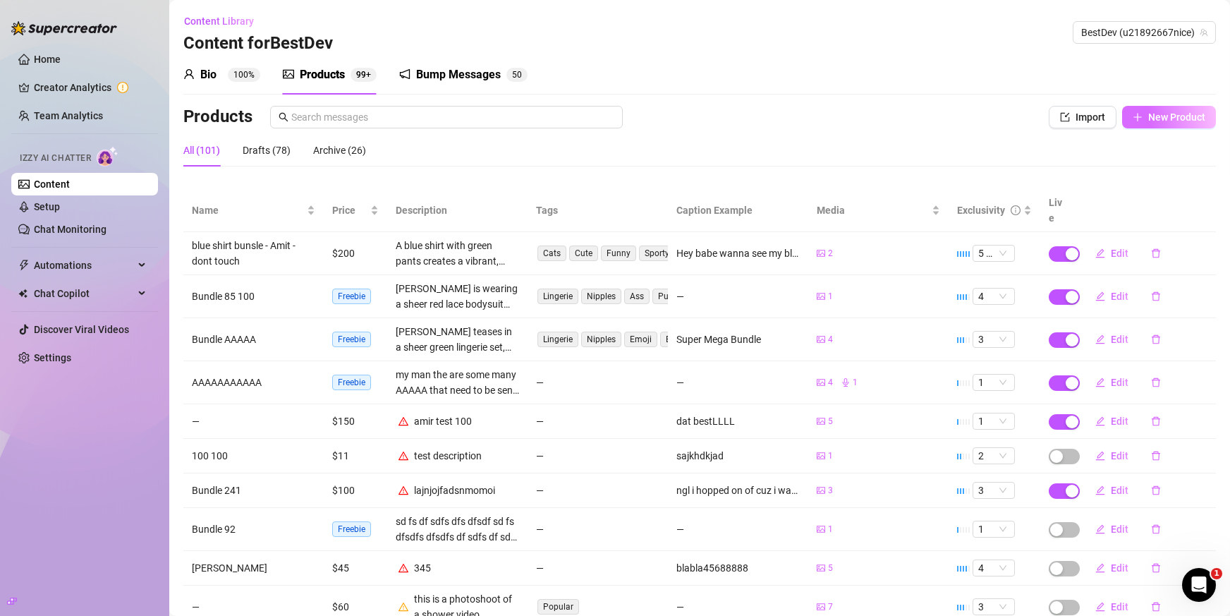
click at [1133, 116] on icon "plus" at bounding box center [1138, 117] width 10 height 10
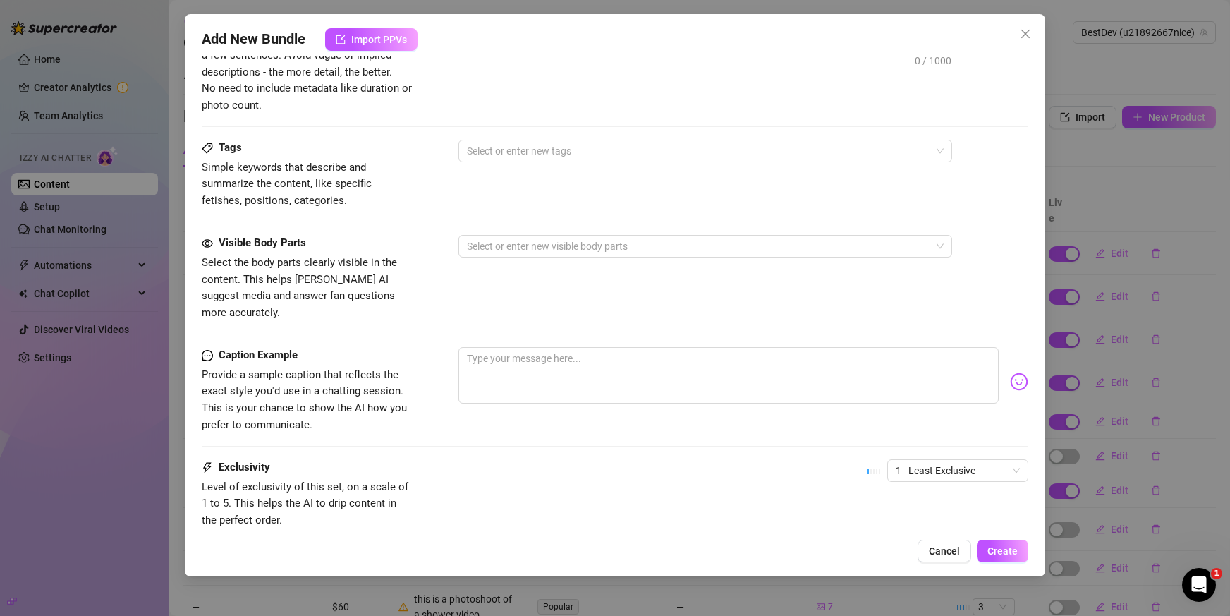
scroll to position [509, 0]
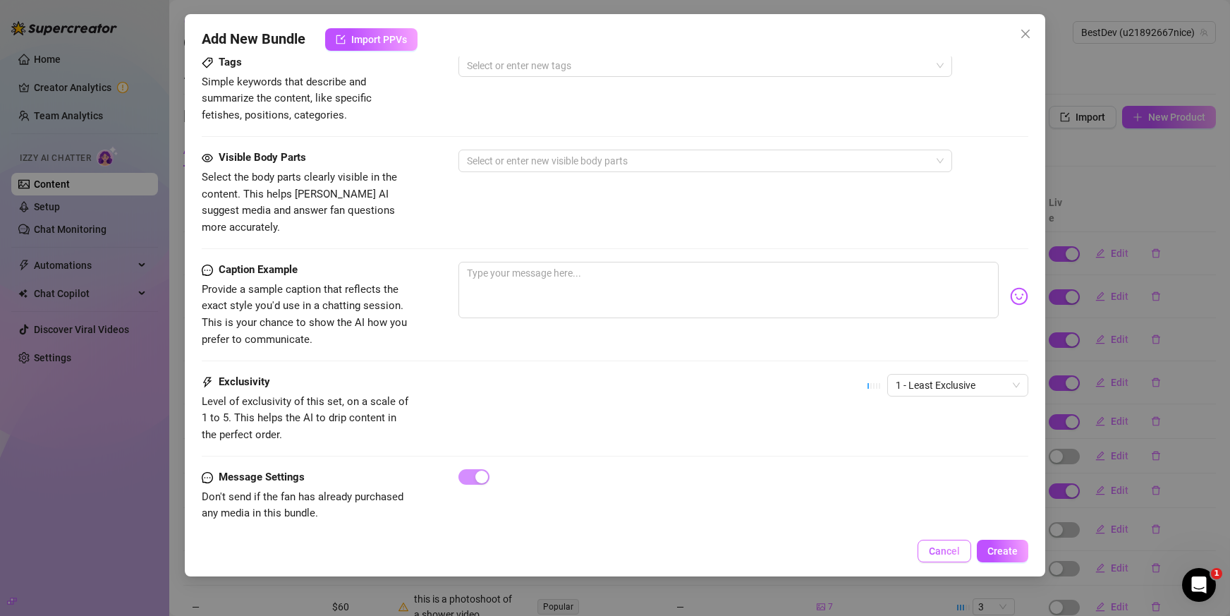
click at [928, 551] on button "Cancel" at bounding box center [945, 551] width 54 height 23
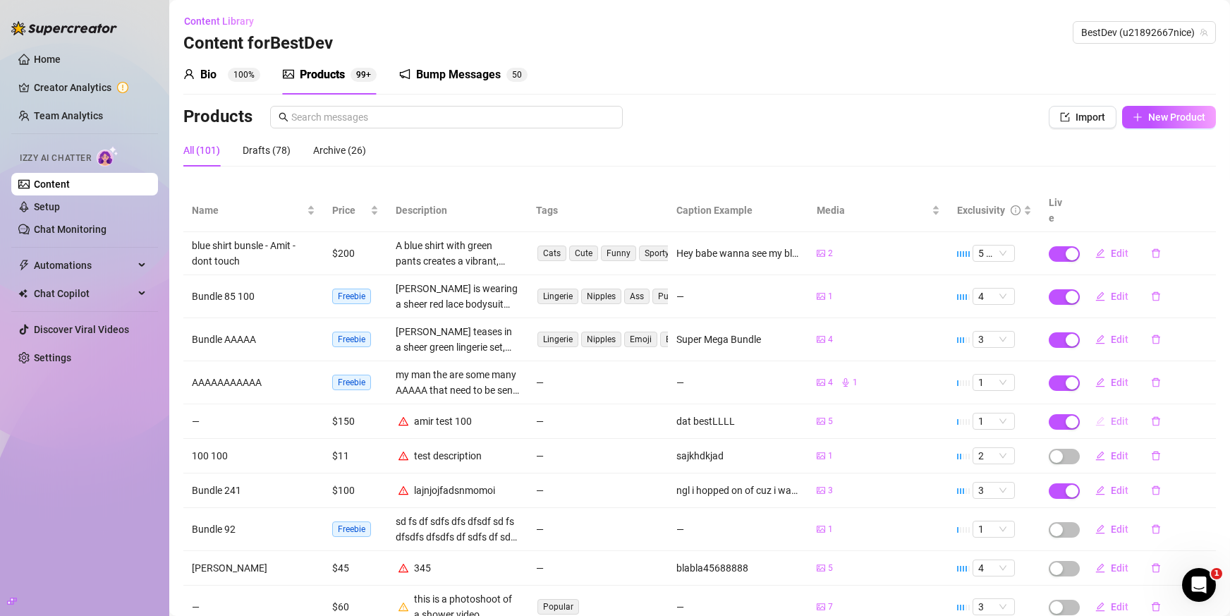
click at [1111, 415] on span "Edit" at bounding box center [1120, 420] width 18 height 11
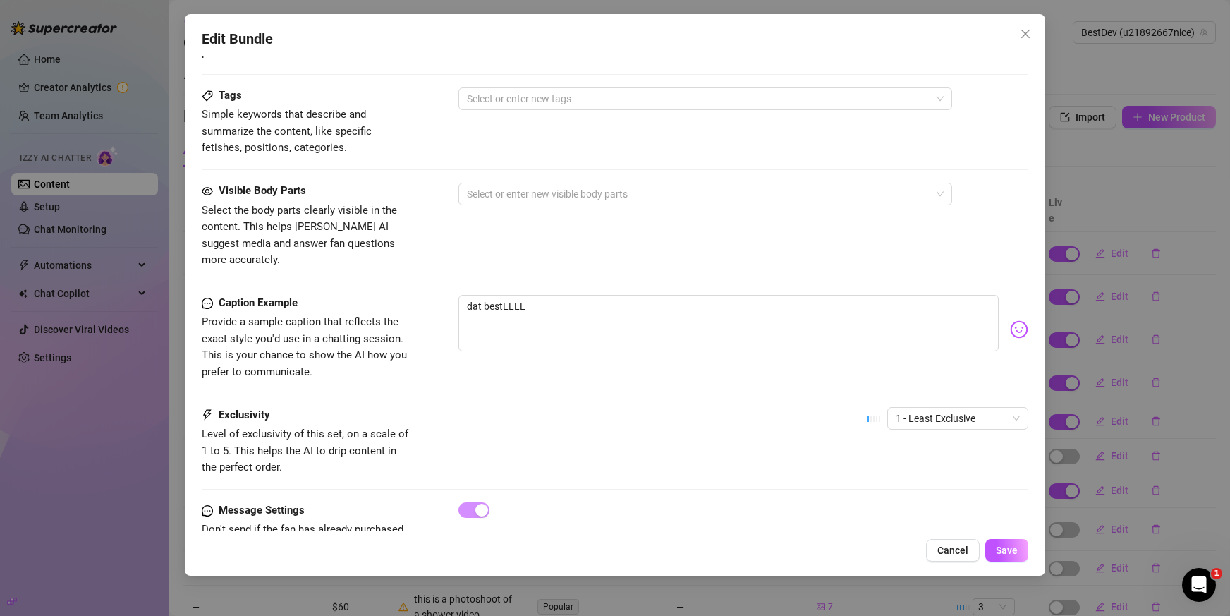
scroll to position [776, 0]
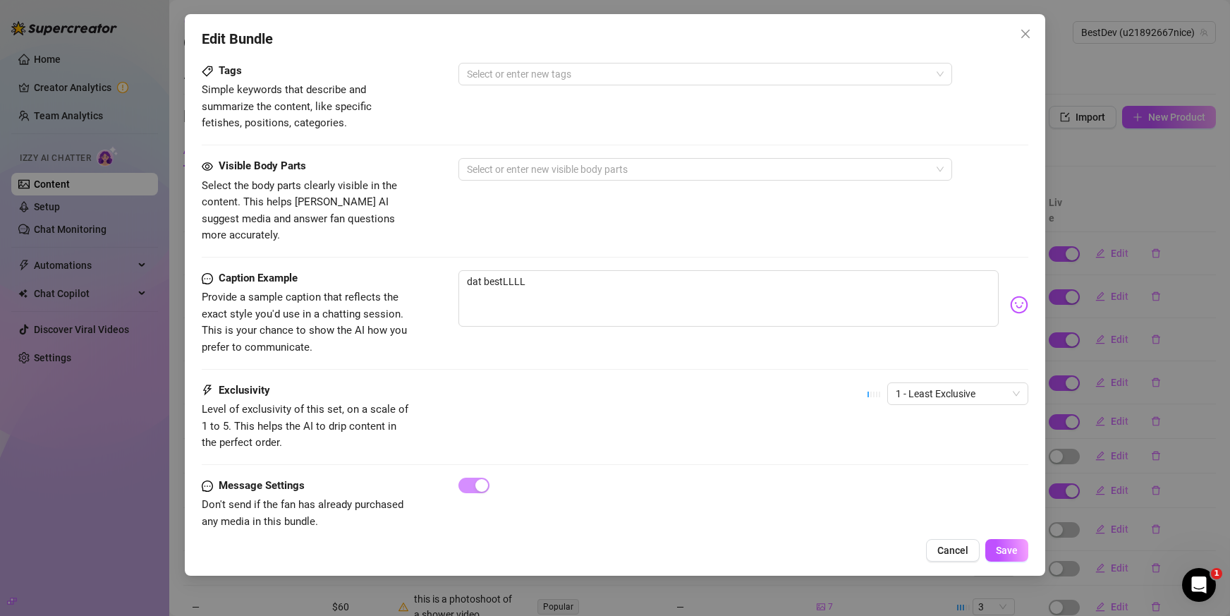
drag, startPoint x: 1186, startPoint y: 473, endPoint x: 1040, endPoint y: 544, distance: 161.8
click at [1184, 477] on div "Edit Bundle Account BestDev (@u21892667nice) Name Name is for your internal org…" at bounding box center [615, 308] width 1230 height 616
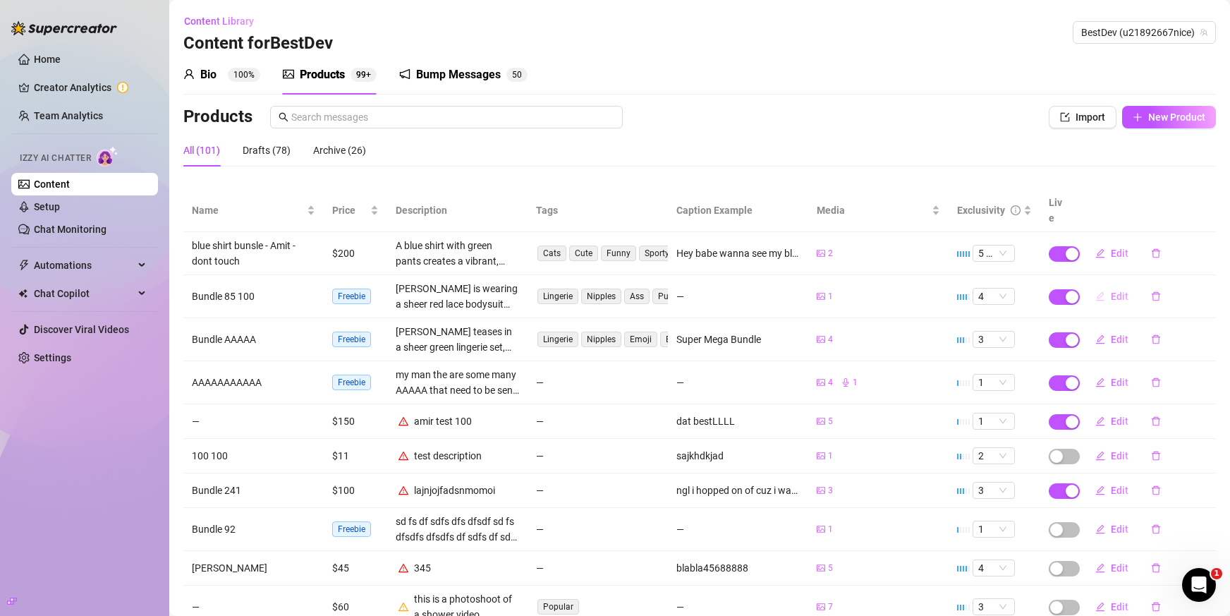
click at [1113, 291] on span "Edit" at bounding box center [1120, 296] width 18 height 11
type textarea "Type your message here..."
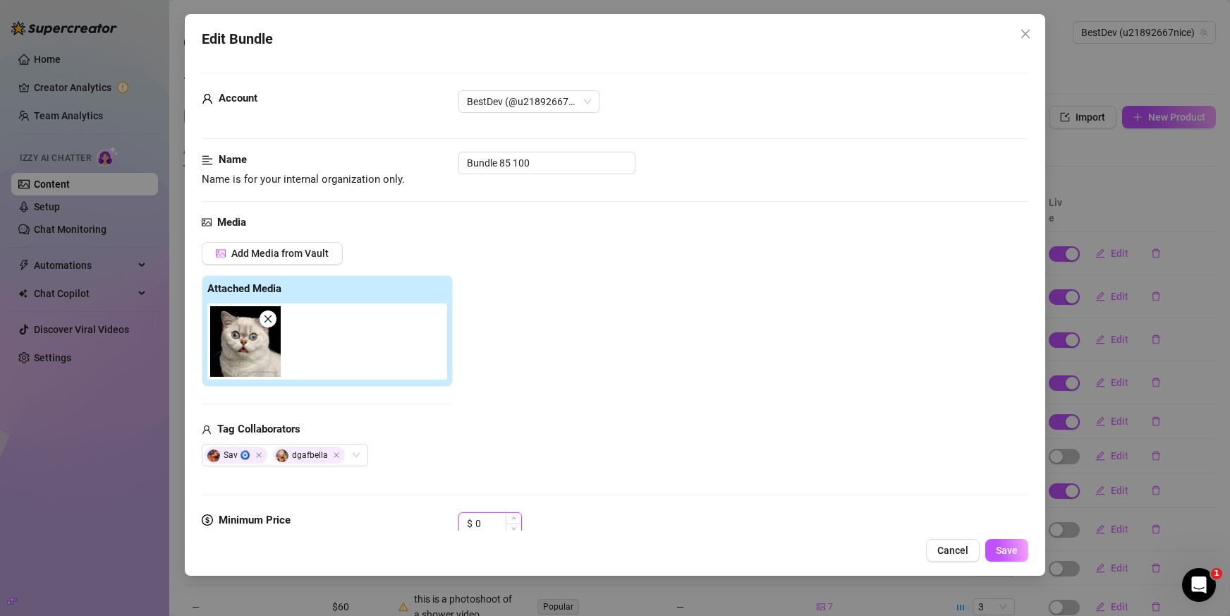
click at [478, 526] on input "0" at bounding box center [498, 523] width 46 height 21
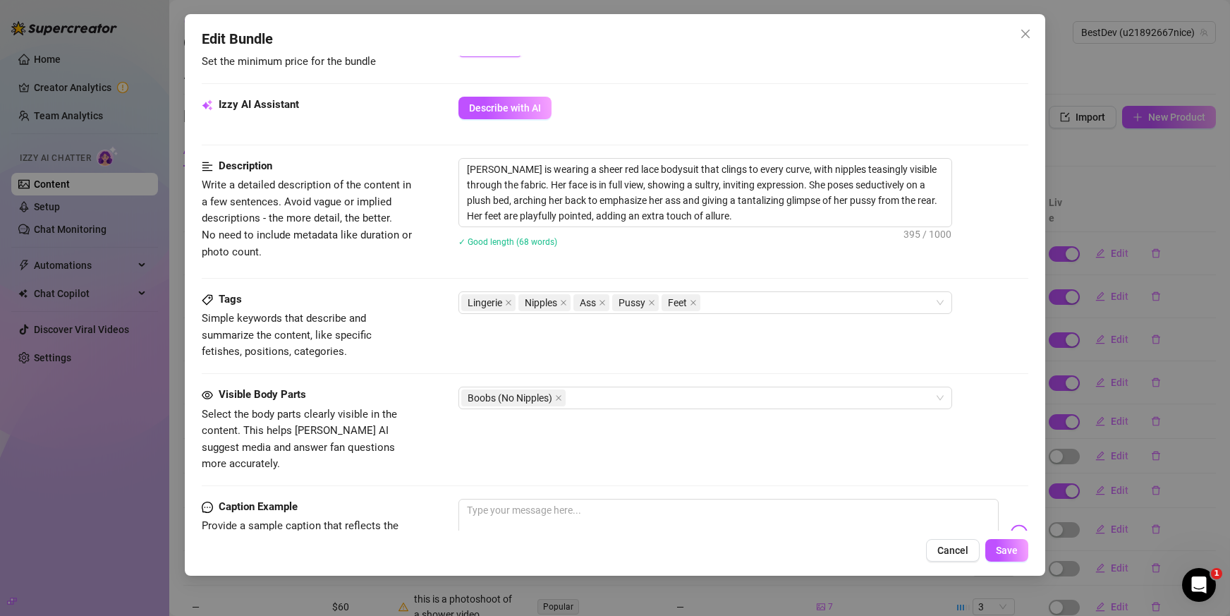
scroll to position [705, 0]
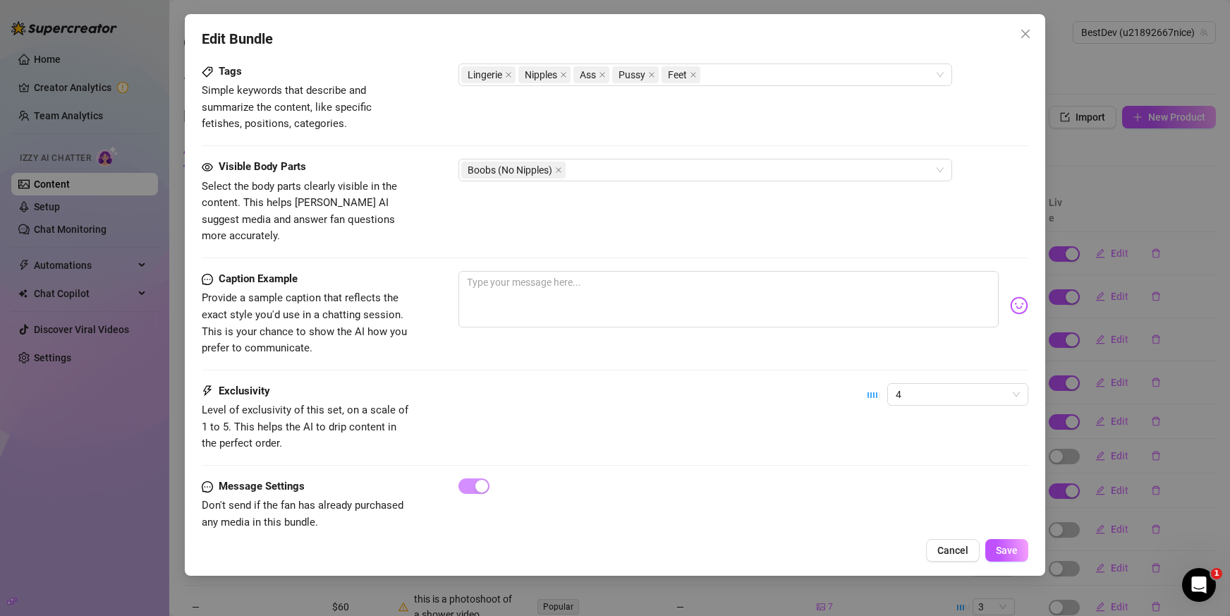
click at [1018, 37] on span "Close" at bounding box center [1025, 33] width 23 height 11
